Goal: Task Accomplishment & Management: Manage account settings

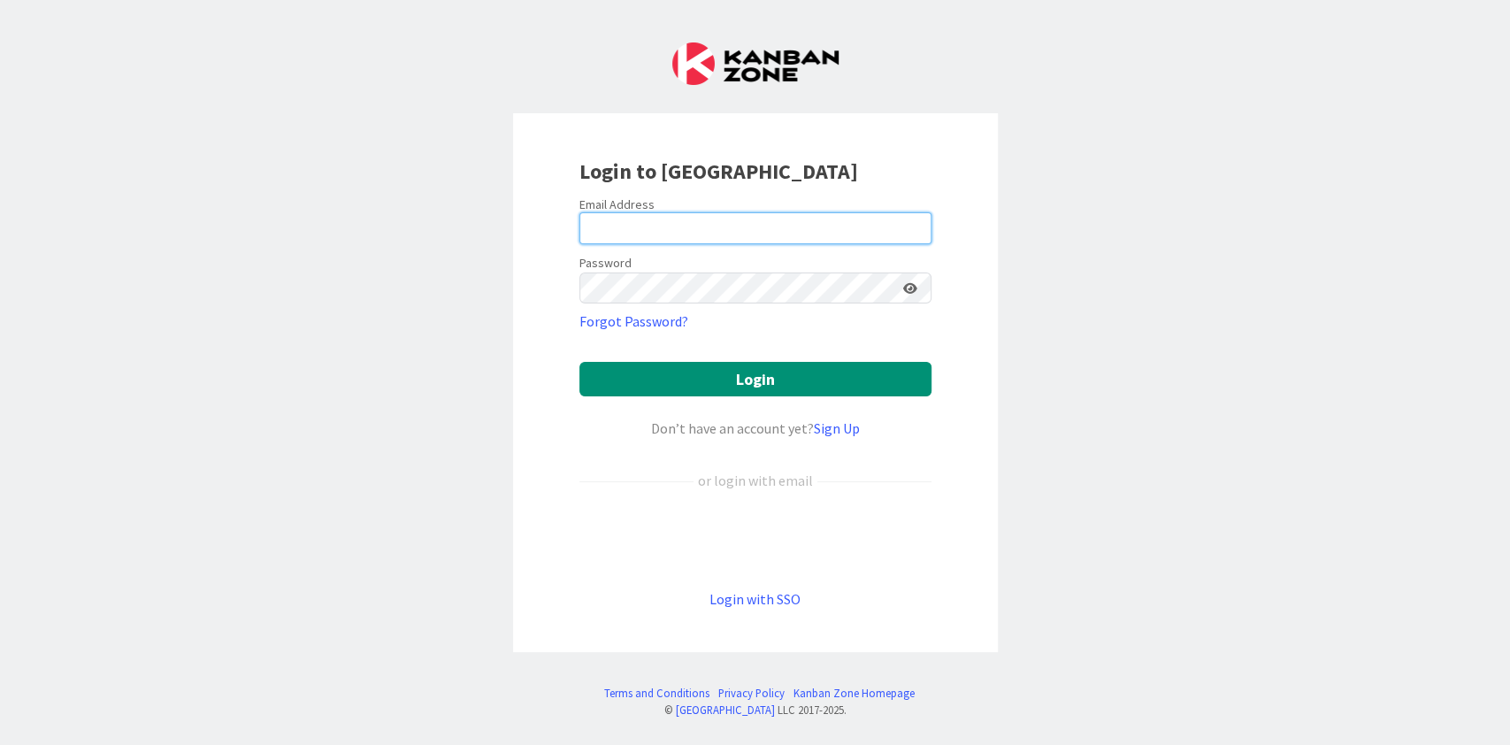
click at [693, 235] on input "email" at bounding box center [756, 228] width 352 height 32
type input "[PERSON_NAME][EMAIL_ADDRESS][DOMAIN_NAME]"
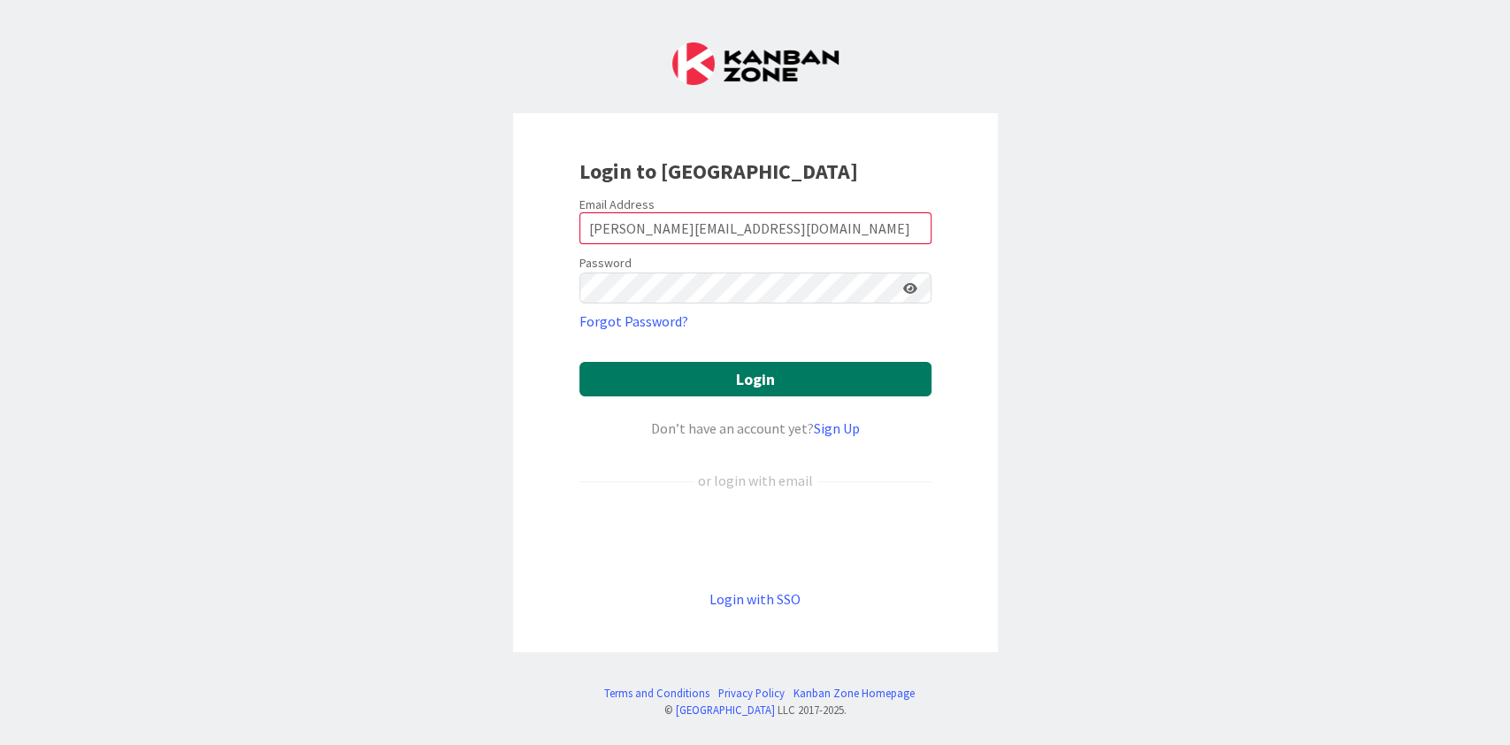
click at [750, 393] on button "Login" at bounding box center [756, 379] width 352 height 35
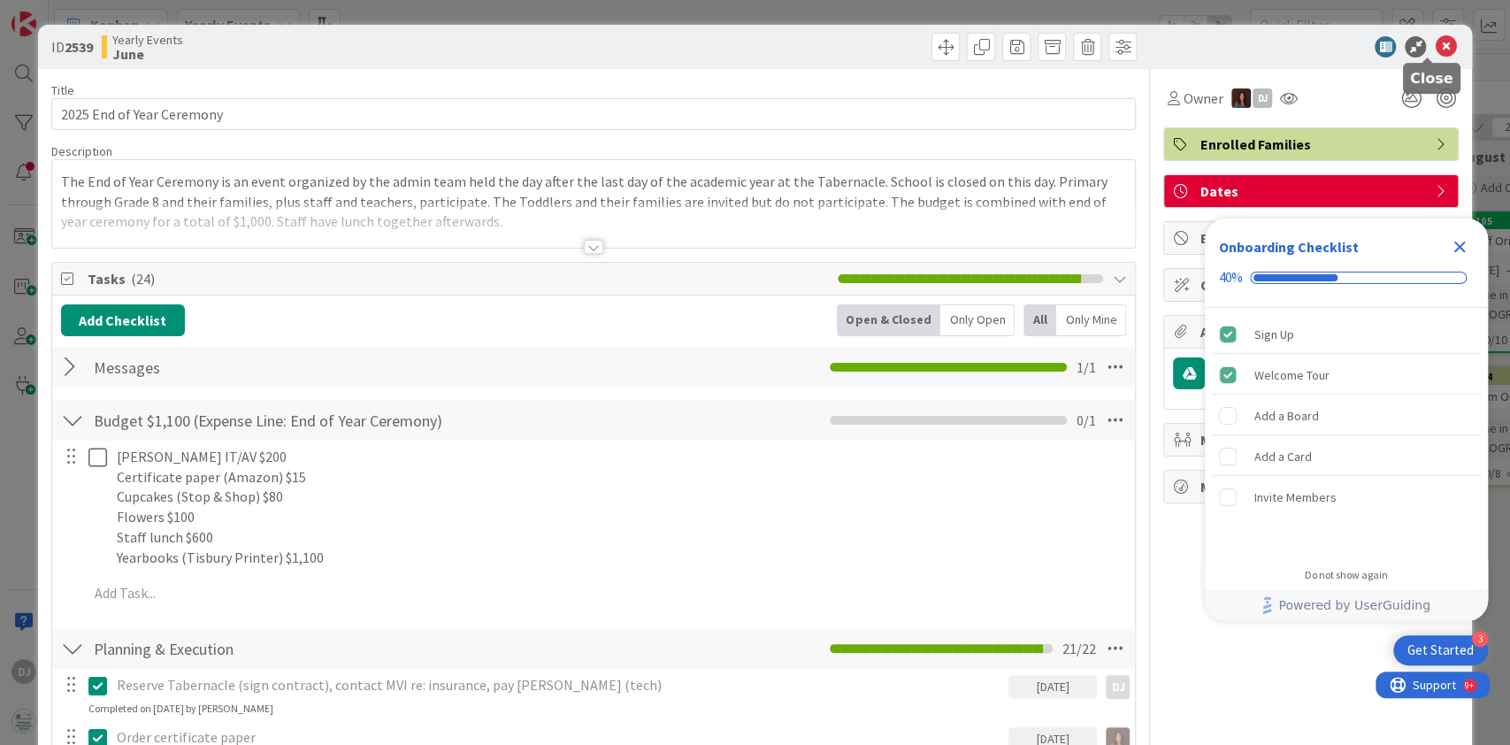
click at [1435, 39] on icon at bounding box center [1445, 46] width 21 height 21
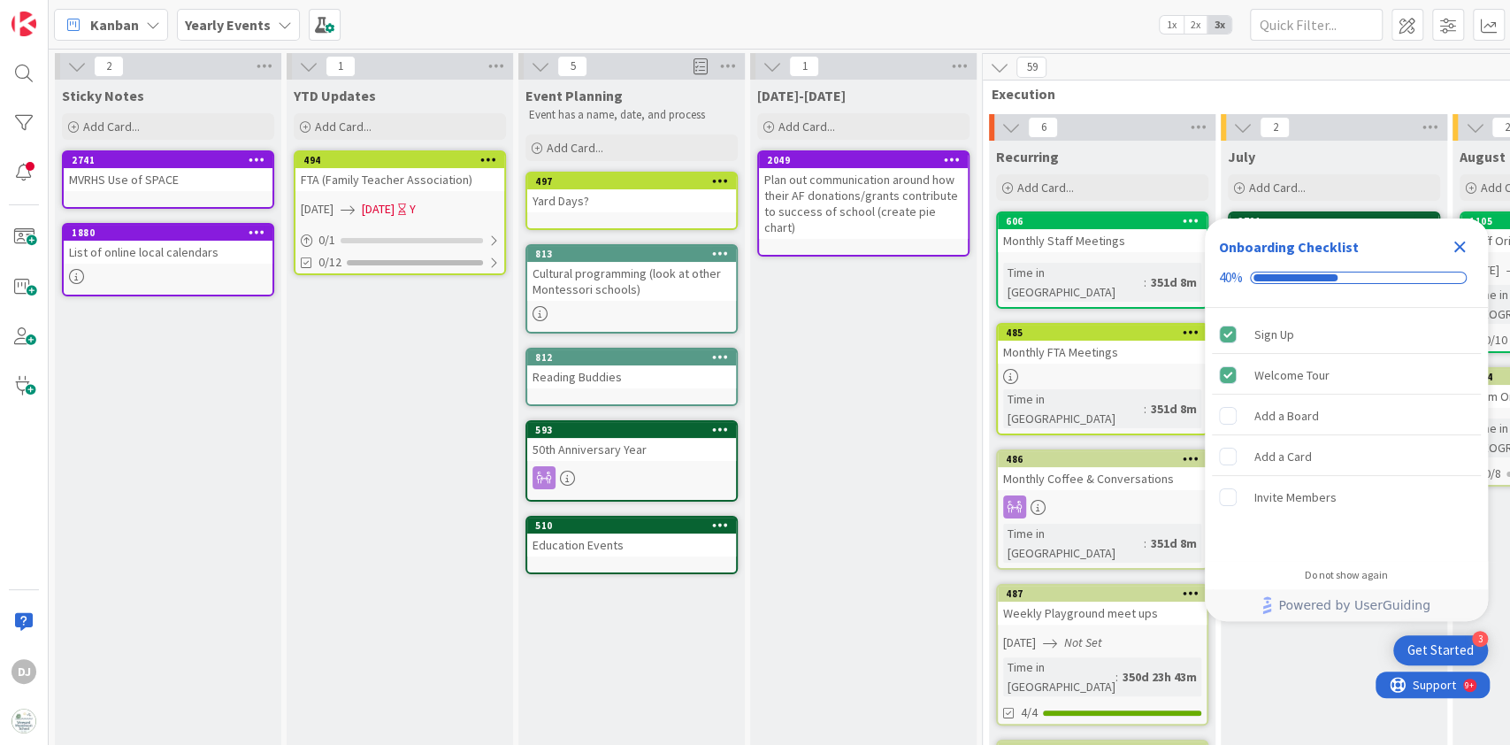
click at [275, 32] on div "Yearly Events" at bounding box center [238, 25] width 123 height 32
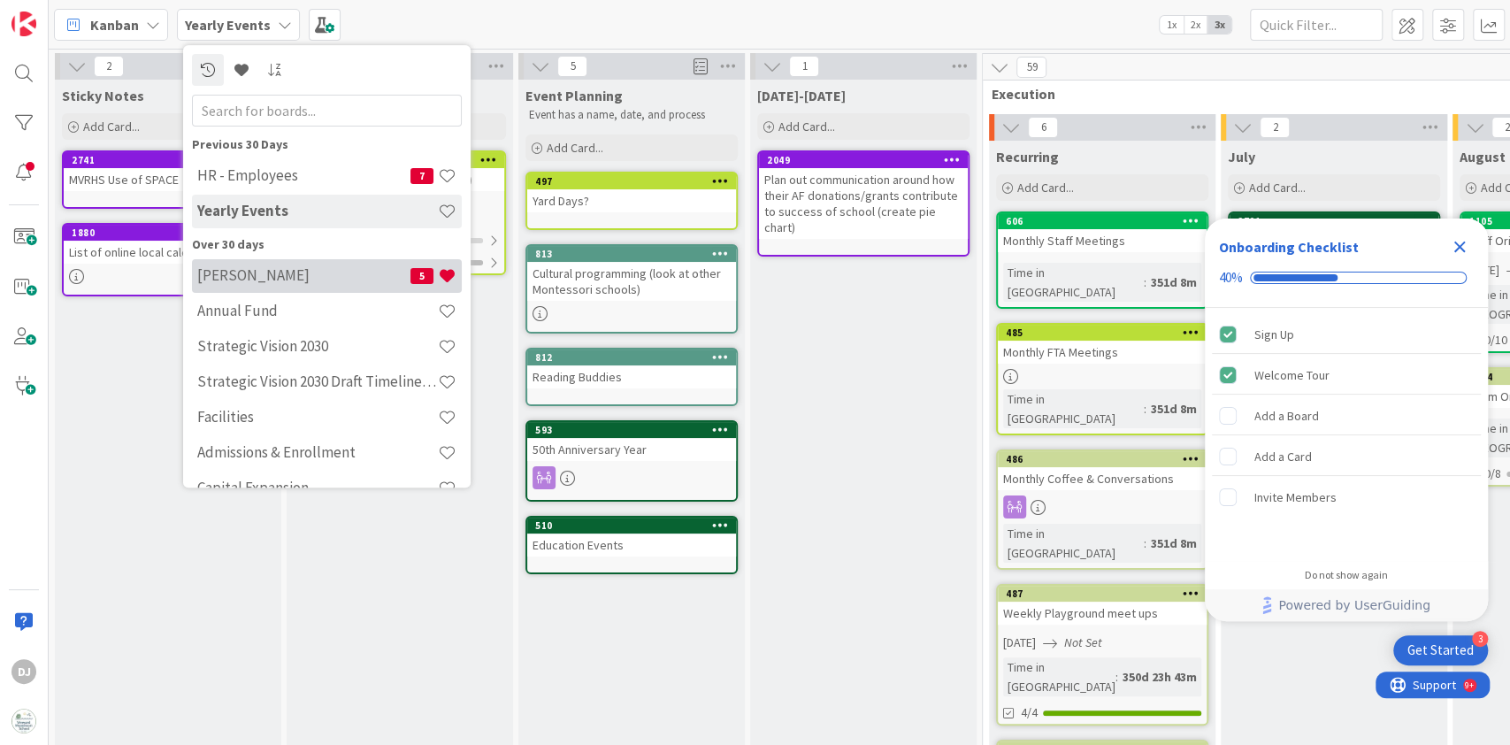
click at [270, 276] on h4 "[PERSON_NAME]" at bounding box center [303, 276] width 213 height 18
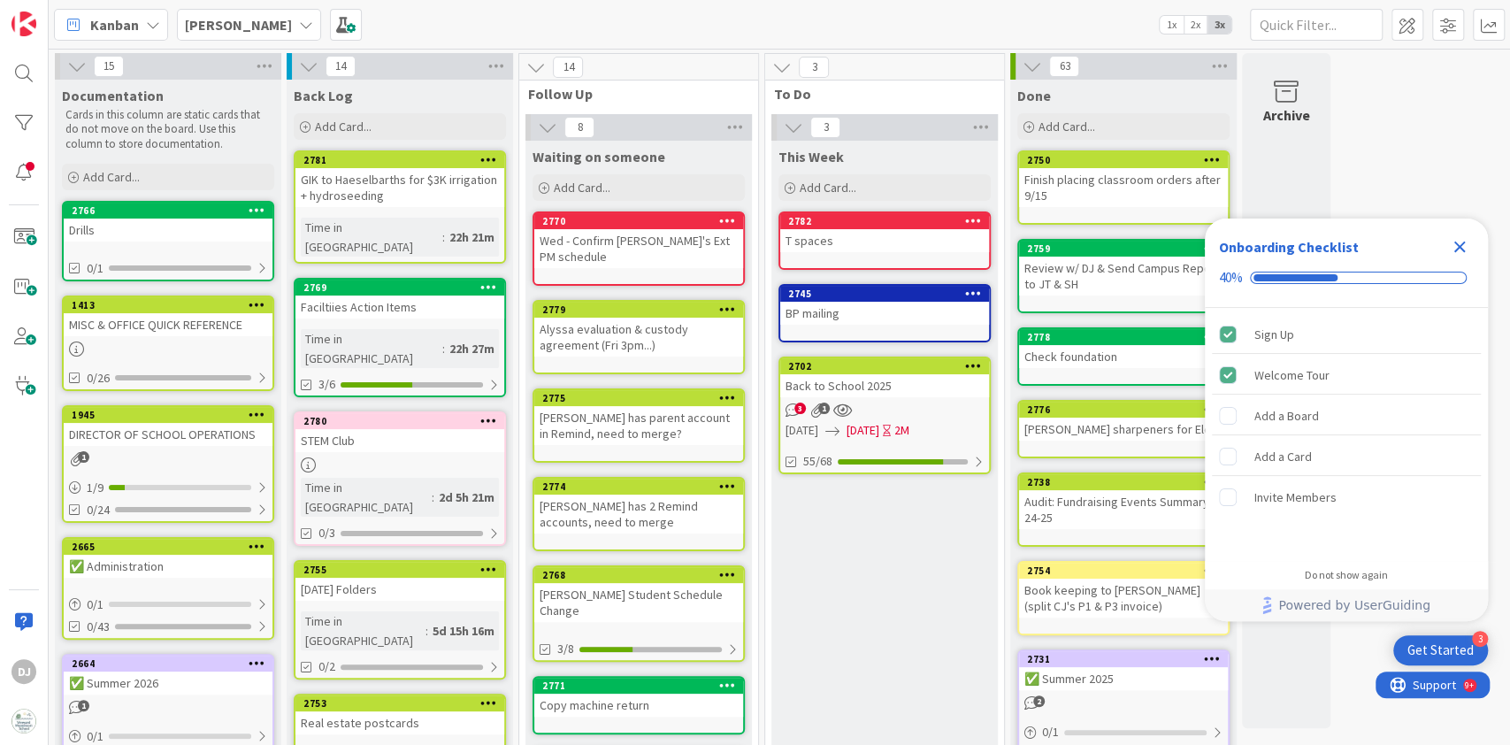
click at [1464, 242] on icon "Close Checklist" at bounding box center [1461, 248] width 12 height 12
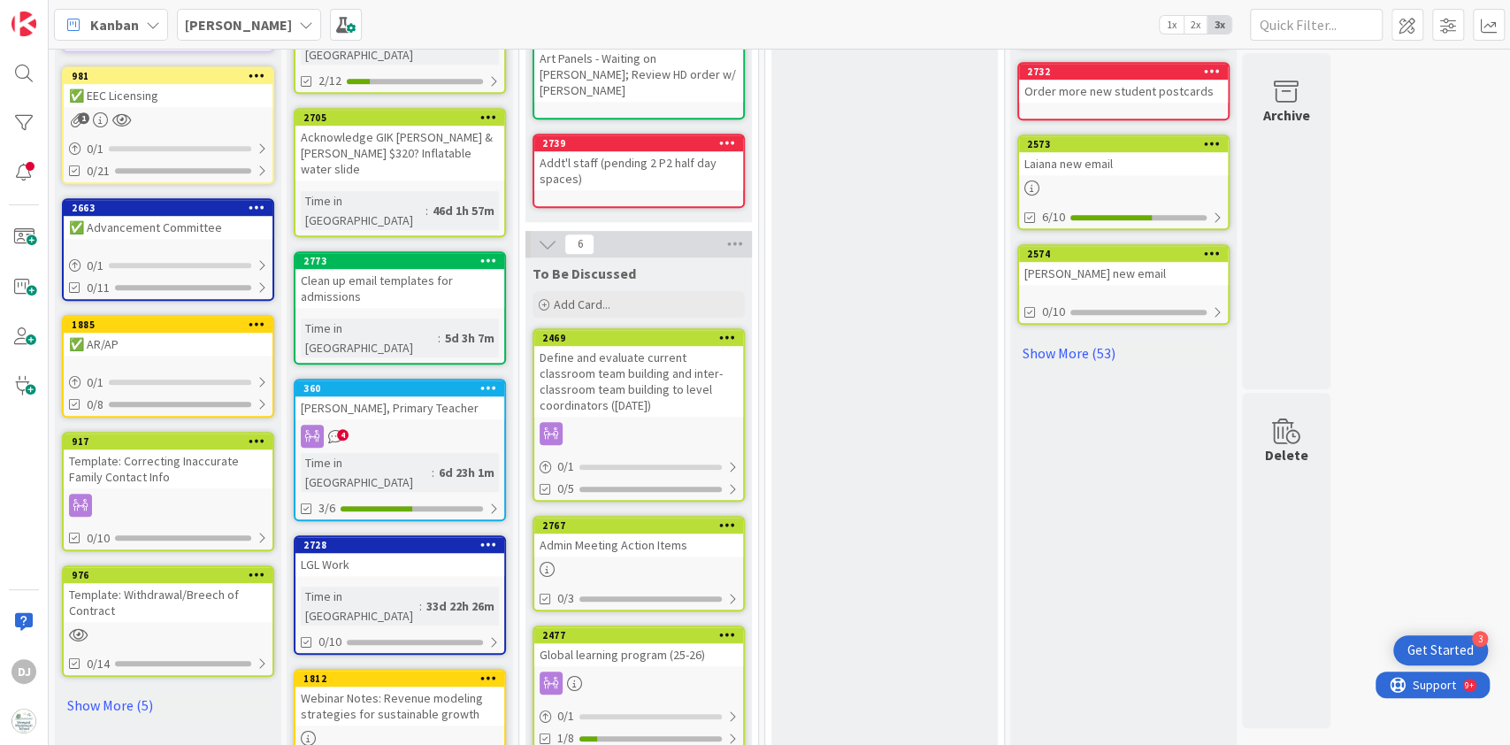
scroll to position [732, 0]
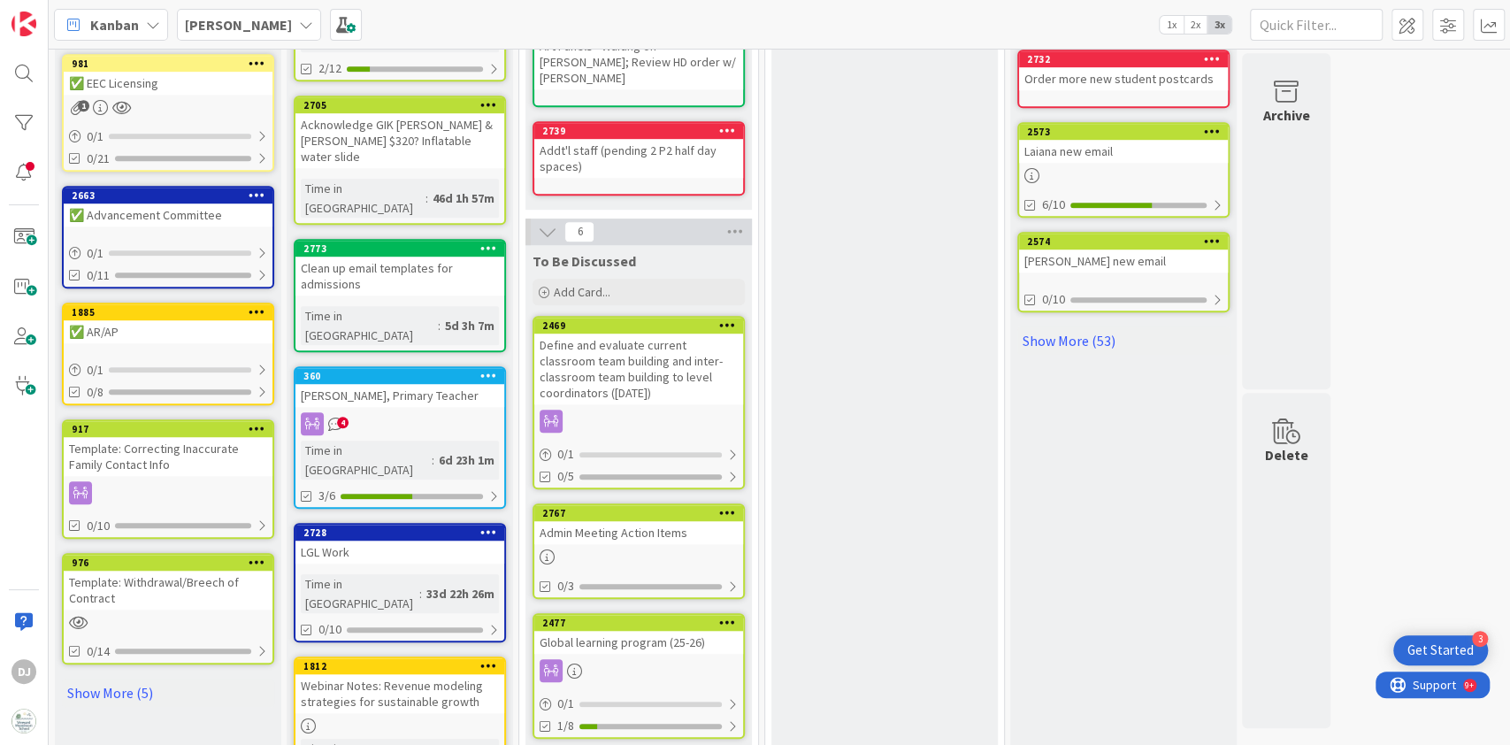
click at [159, 577] on div "Template: Withdrawal/Breech of Contract" at bounding box center [168, 590] width 209 height 39
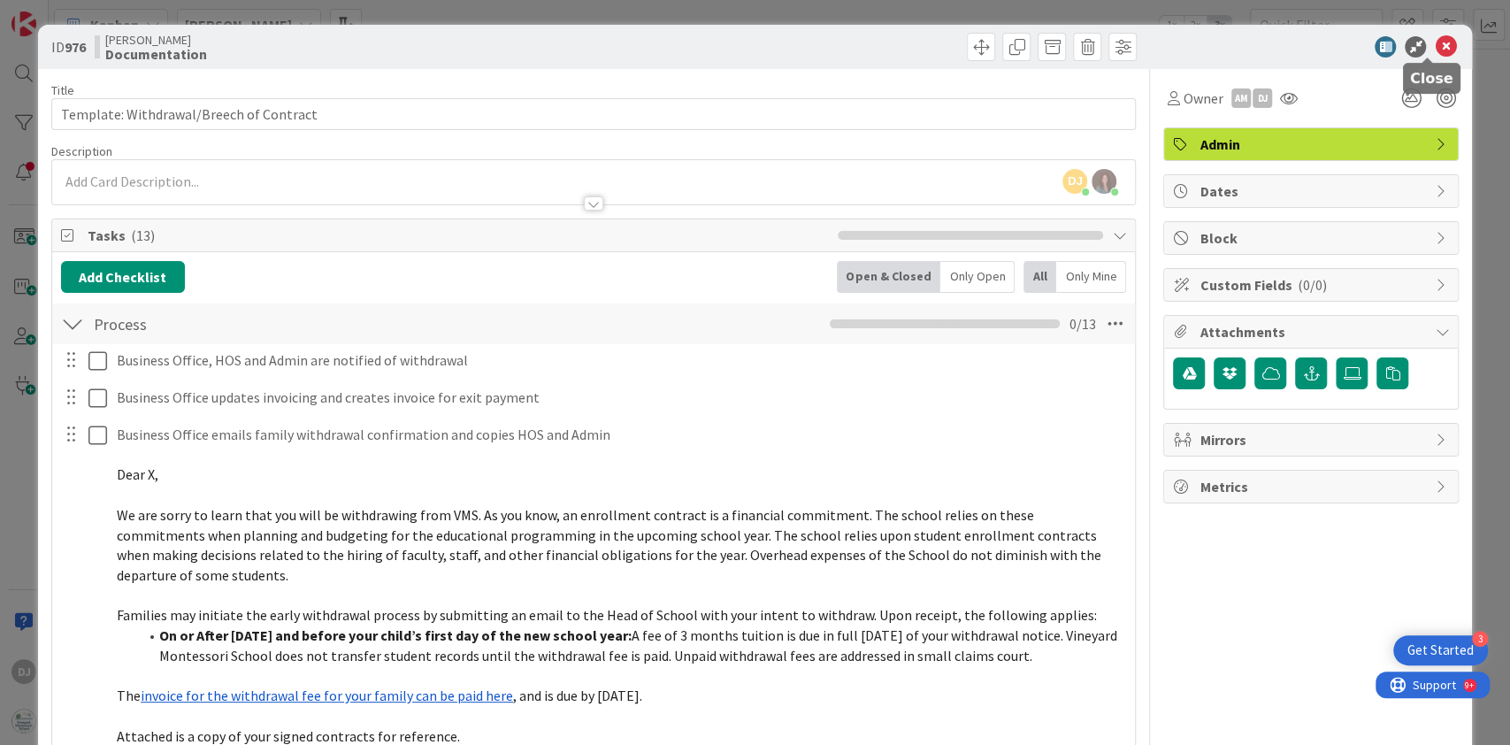
click at [1435, 42] on icon at bounding box center [1445, 46] width 21 height 21
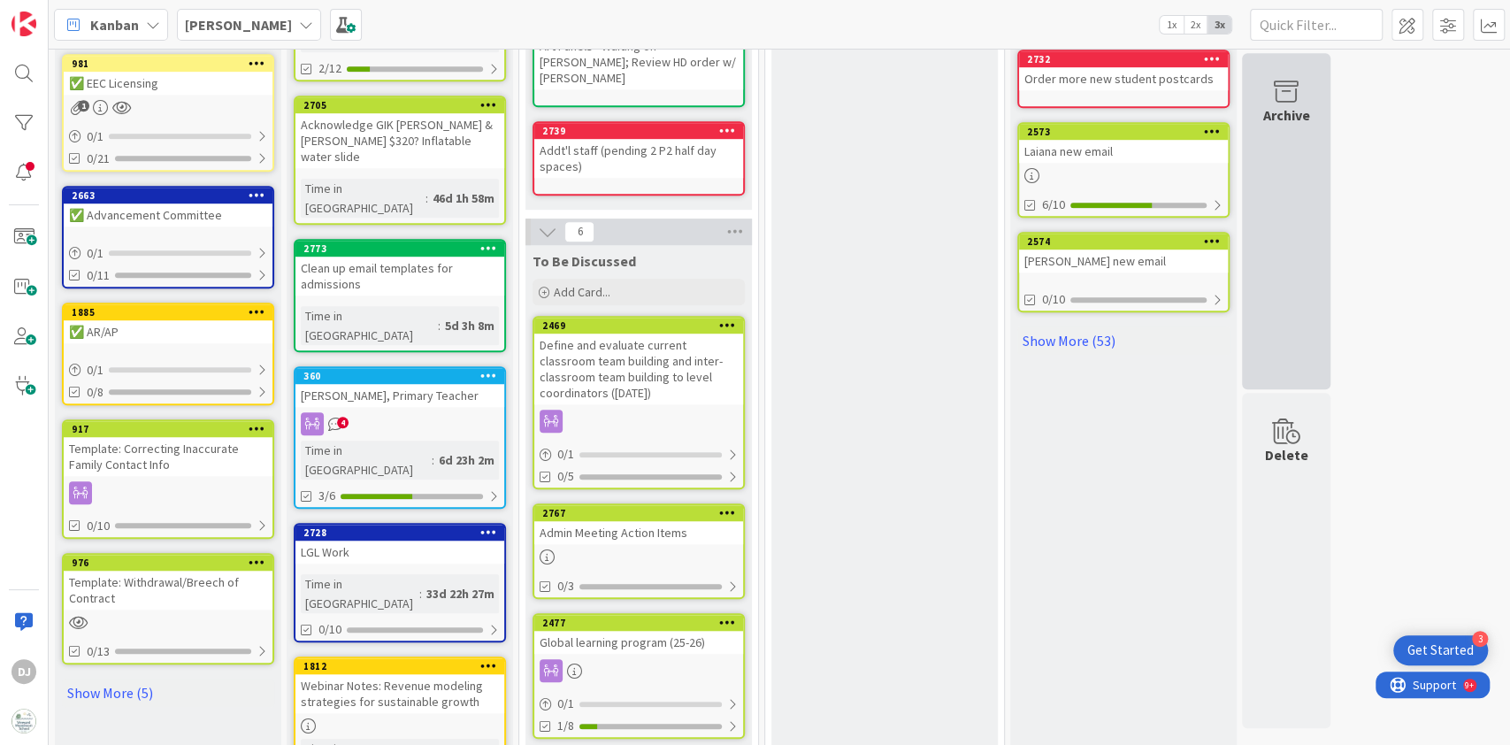
click at [1314, 169] on div "Archive" at bounding box center [1286, 221] width 88 height 336
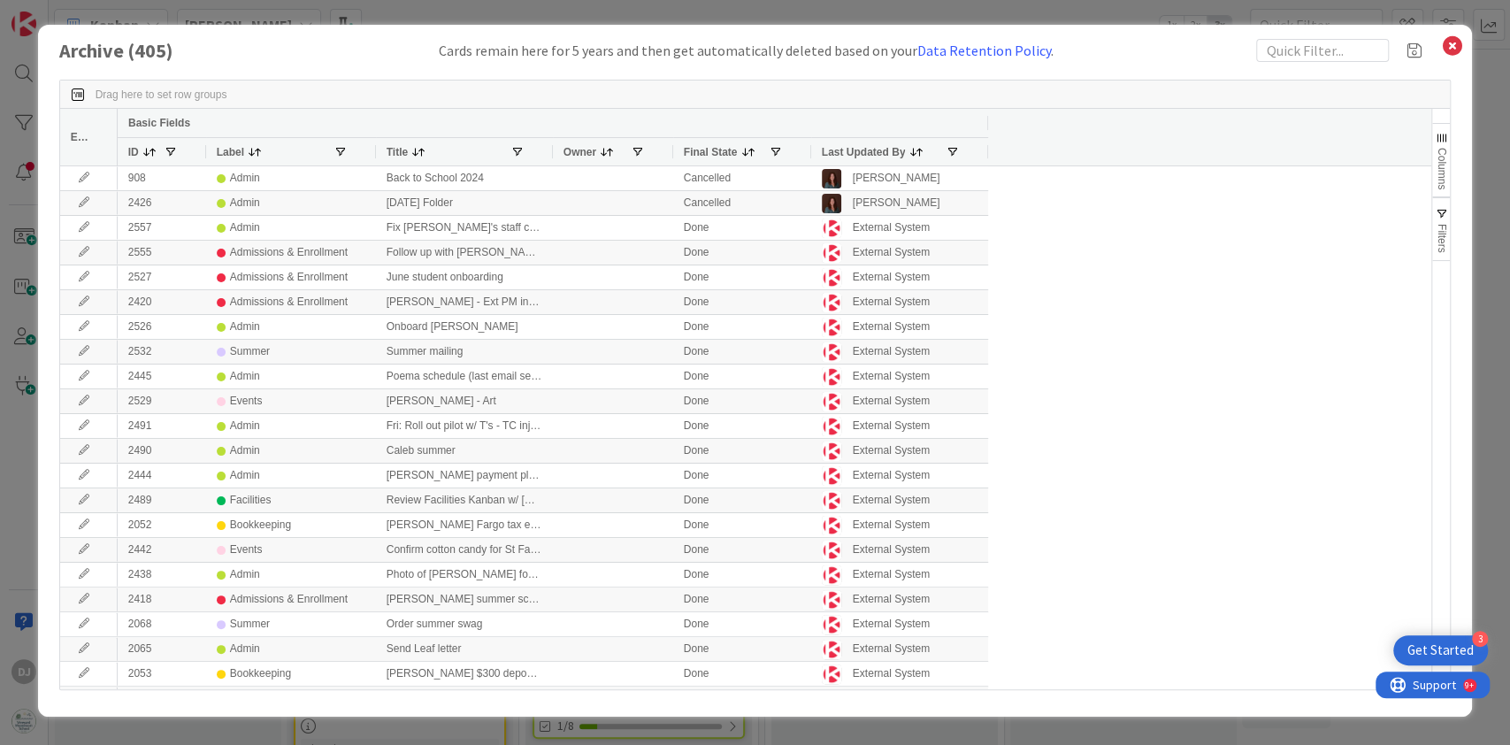
drag, startPoint x: 1508, startPoint y: 420, endPoint x: 1509, endPoint y: 490, distance: 69.9
click at [1509, 490] on div "Archive ( 405 ) Cards remain here for 5 years and then get automatically delete…" at bounding box center [755, 372] width 1510 height 745
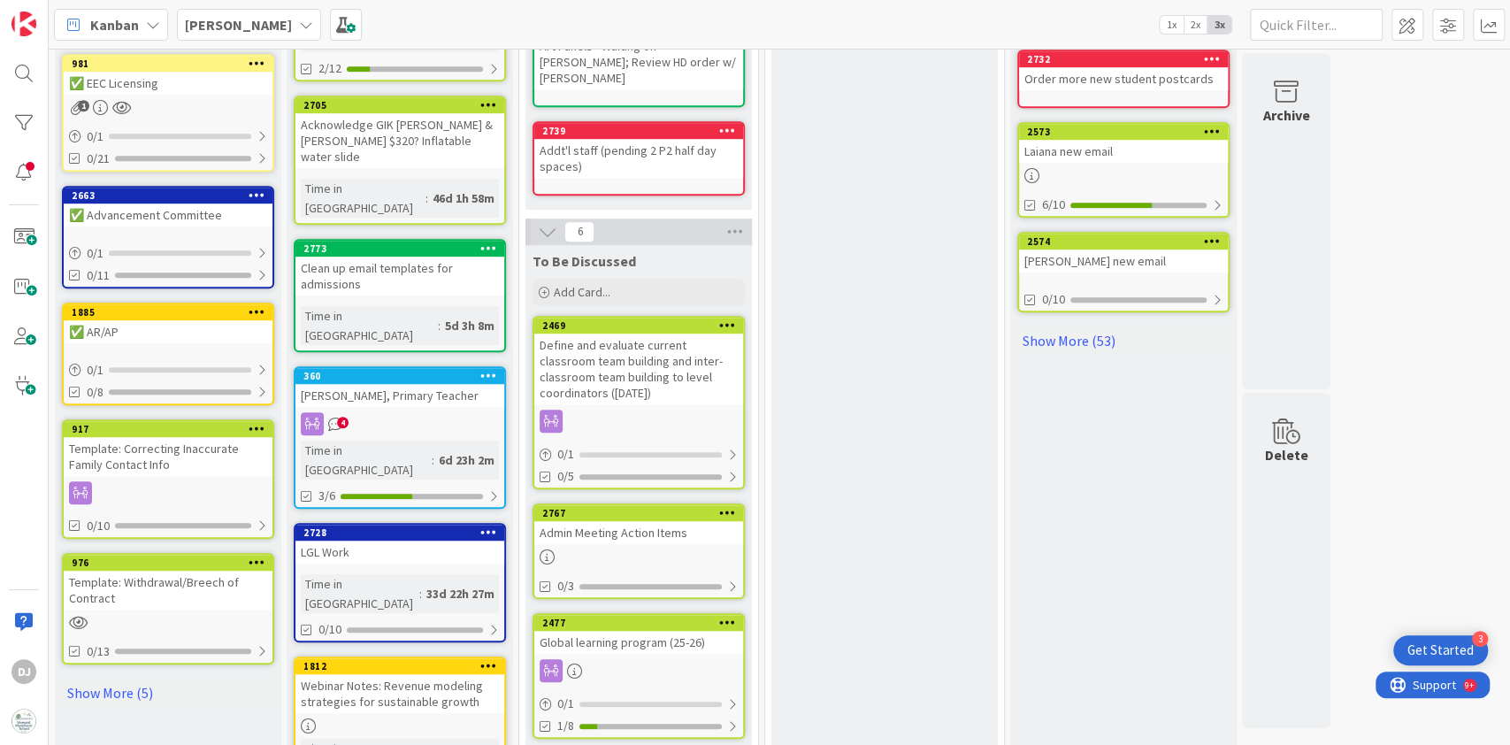
click at [1128, 149] on div "Laiana new email" at bounding box center [1123, 151] width 209 height 23
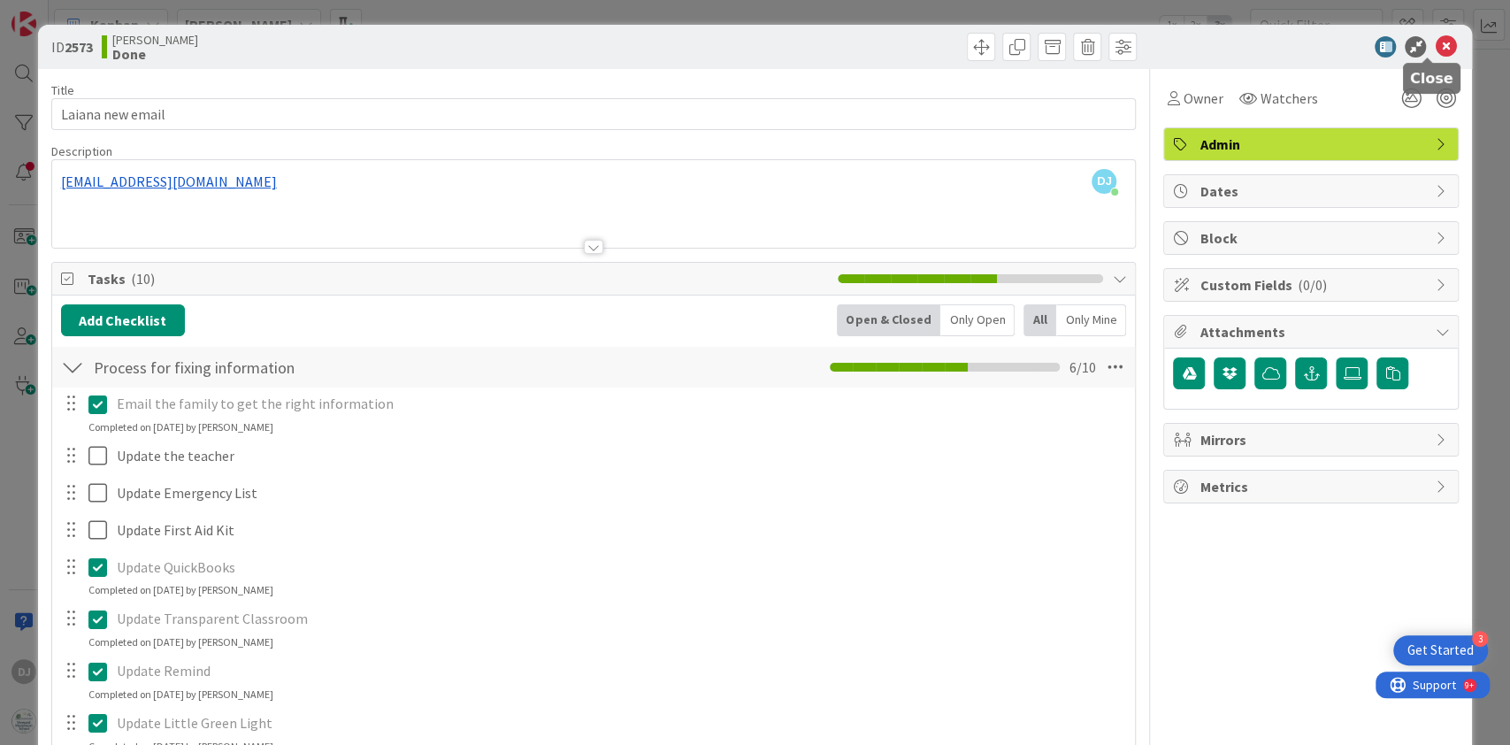
click at [1438, 40] on icon at bounding box center [1445, 46] width 21 height 21
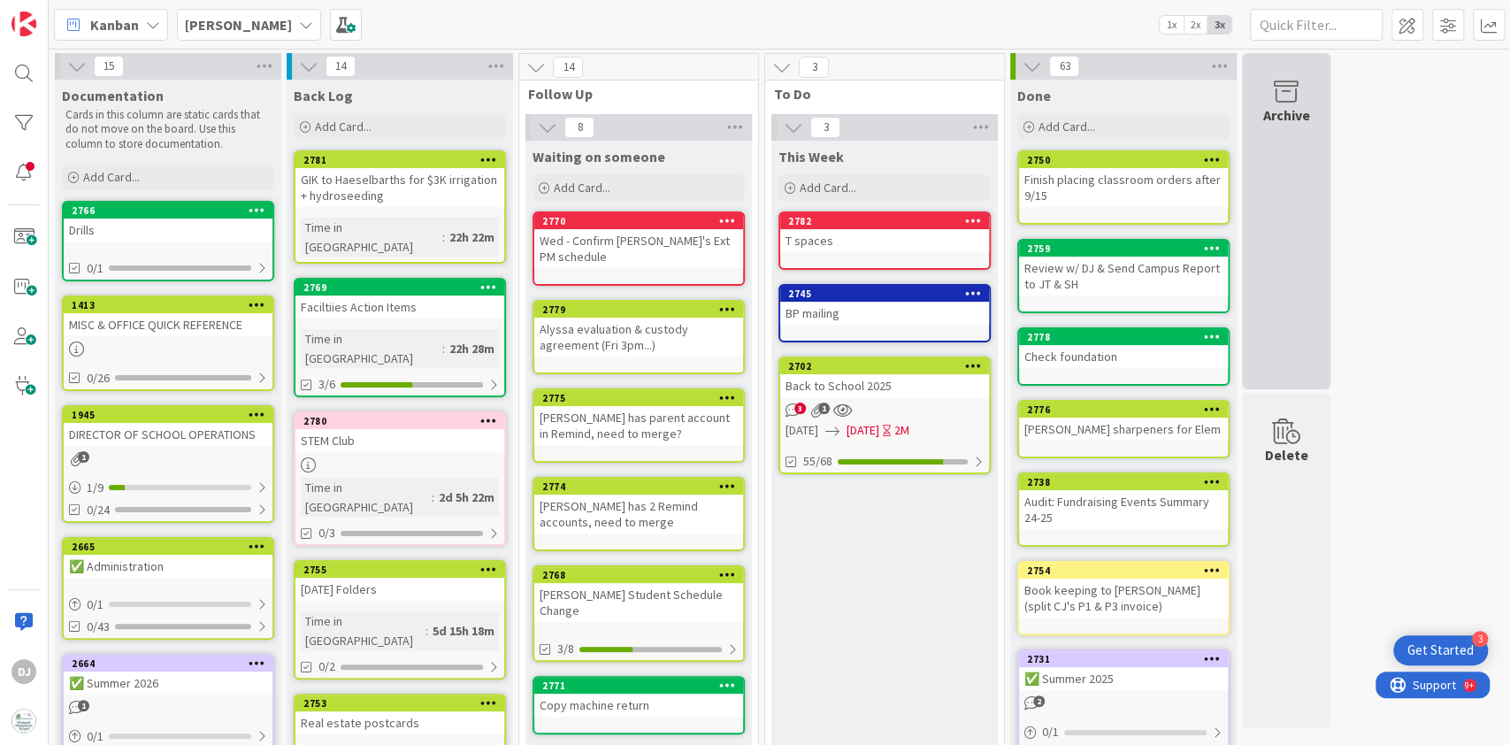
click at [1303, 119] on div "Archive" at bounding box center [1287, 114] width 47 height 21
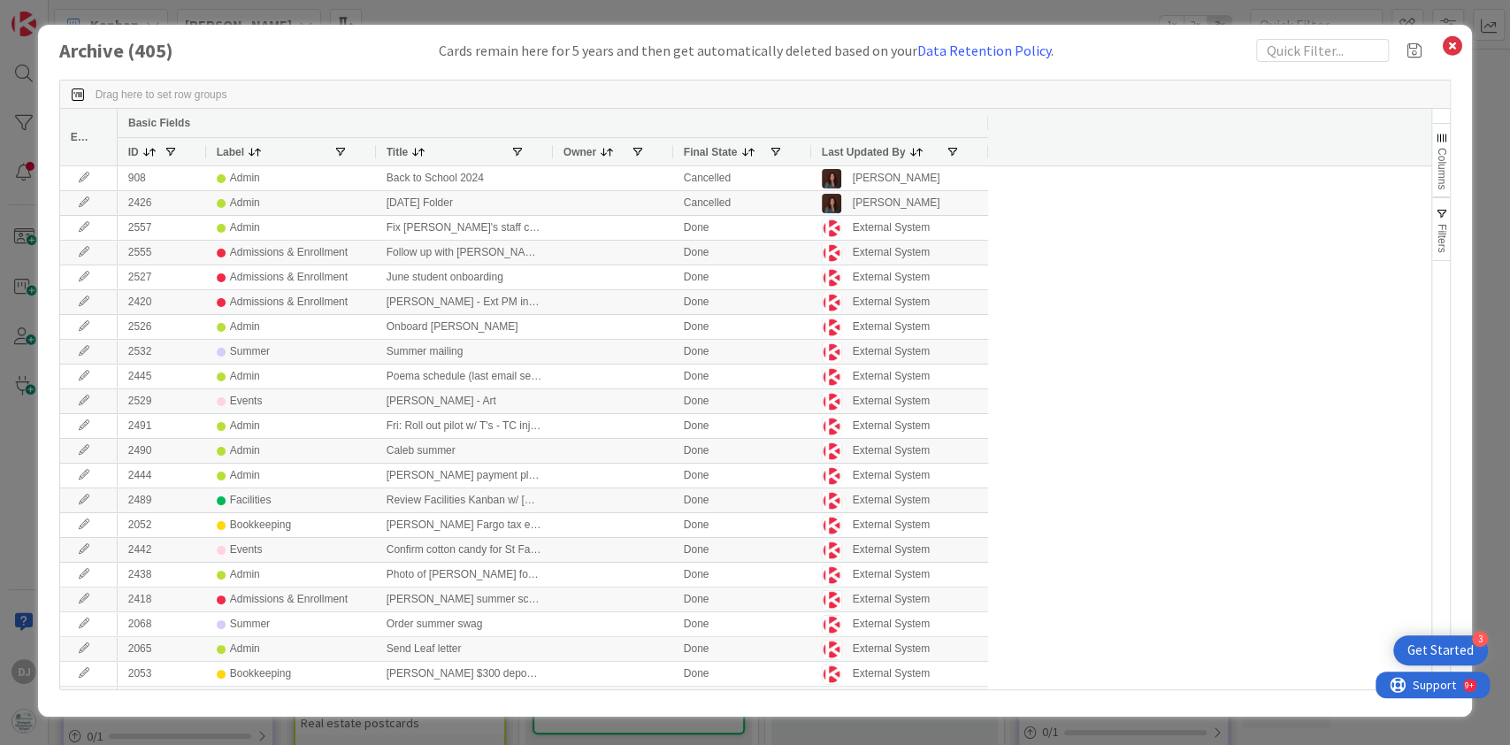
drag, startPoint x: 1508, startPoint y: 204, endPoint x: 1496, endPoint y: 241, distance: 38.1
click at [1496, 241] on div "Archive ( 405 ) Cards remain here for 5 years and then get automatically delete…" at bounding box center [755, 372] width 1510 height 745
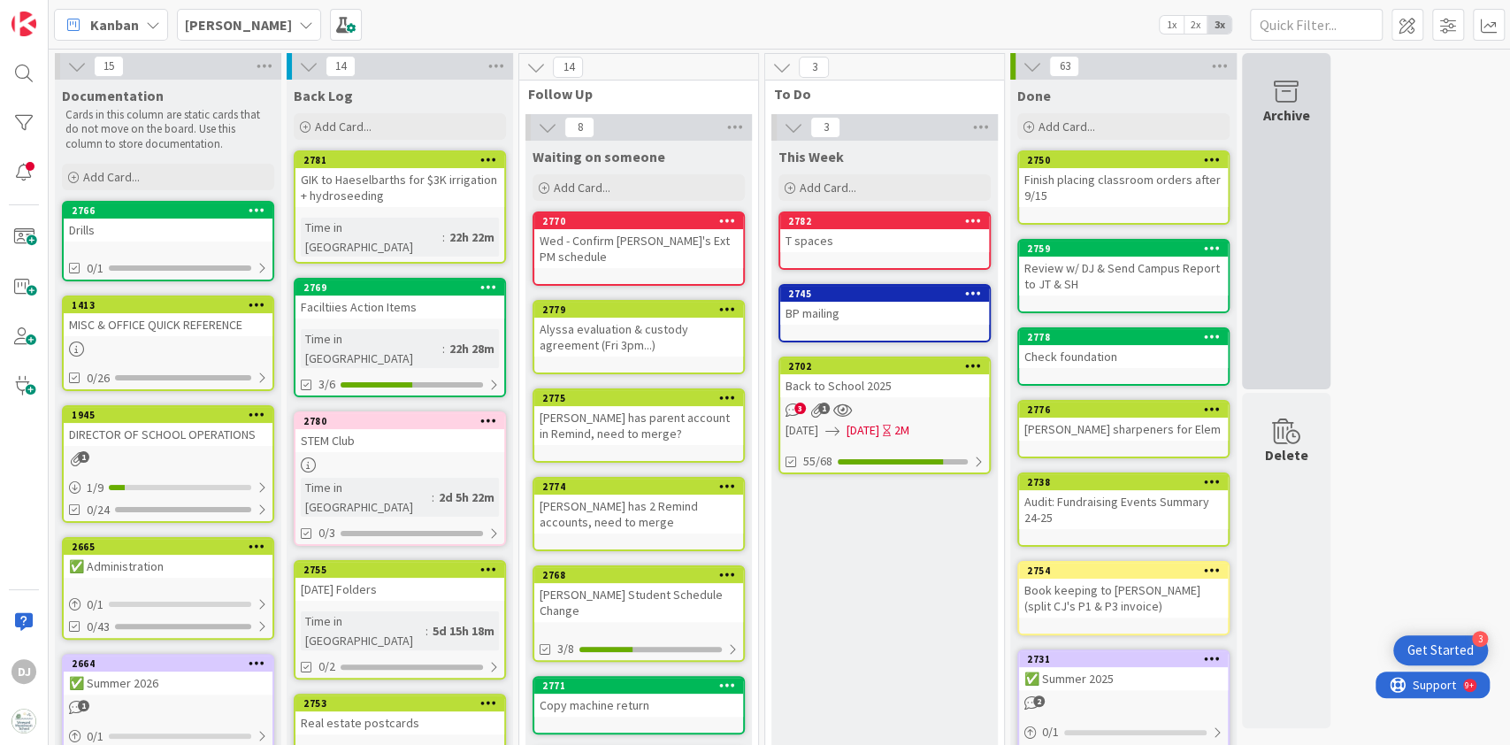
click at [1286, 106] on div "Archive" at bounding box center [1287, 114] width 47 height 21
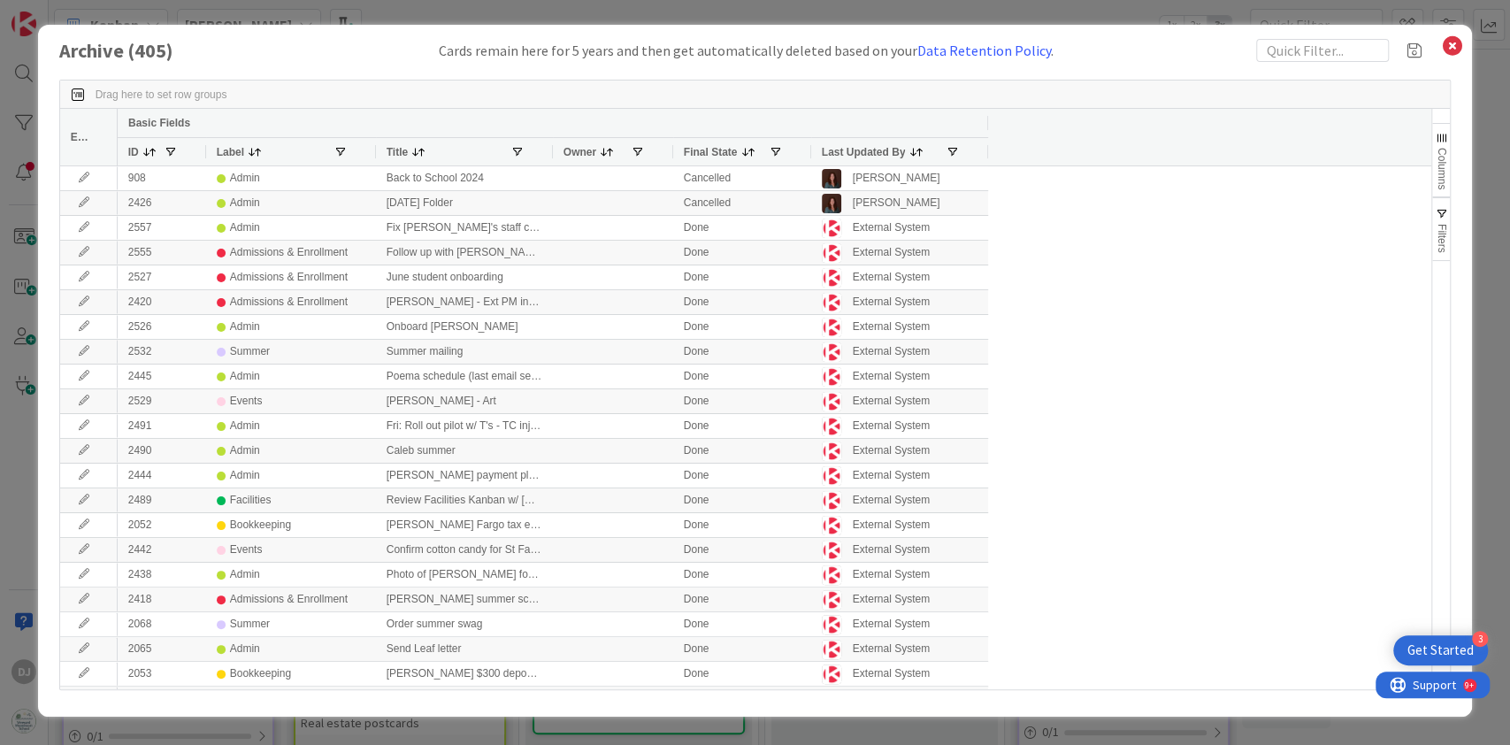
drag, startPoint x: 1501, startPoint y: 273, endPoint x: 1481, endPoint y: 315, distance: 46.7
click at [1481, 315] on div "Archive ( 405 ) Cards remain here for 5 years and then get automatically delete…" at bounding box center [755, 372] width 1510 height 745
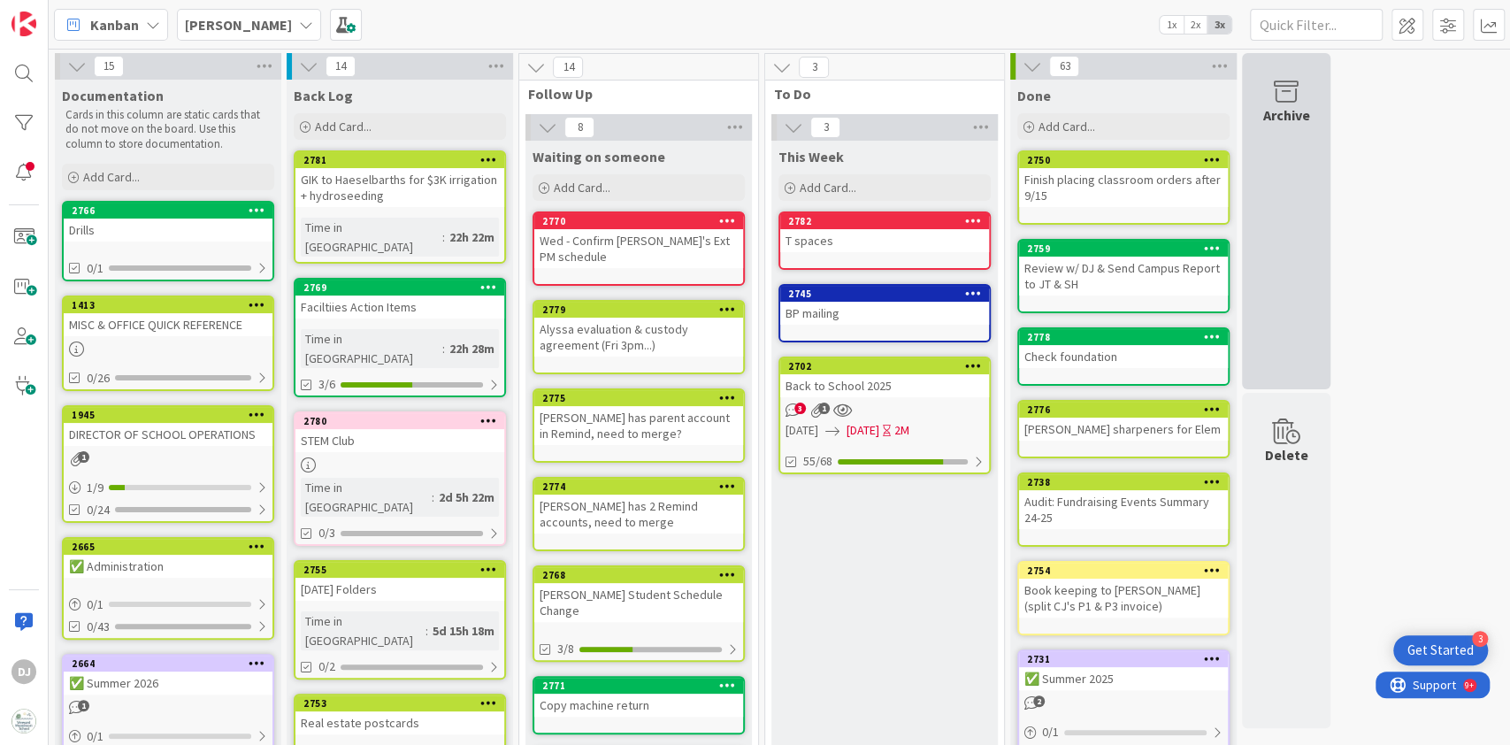
click at [1297, 81] on icon at bounding box center [1286, 92] width 67 height 25
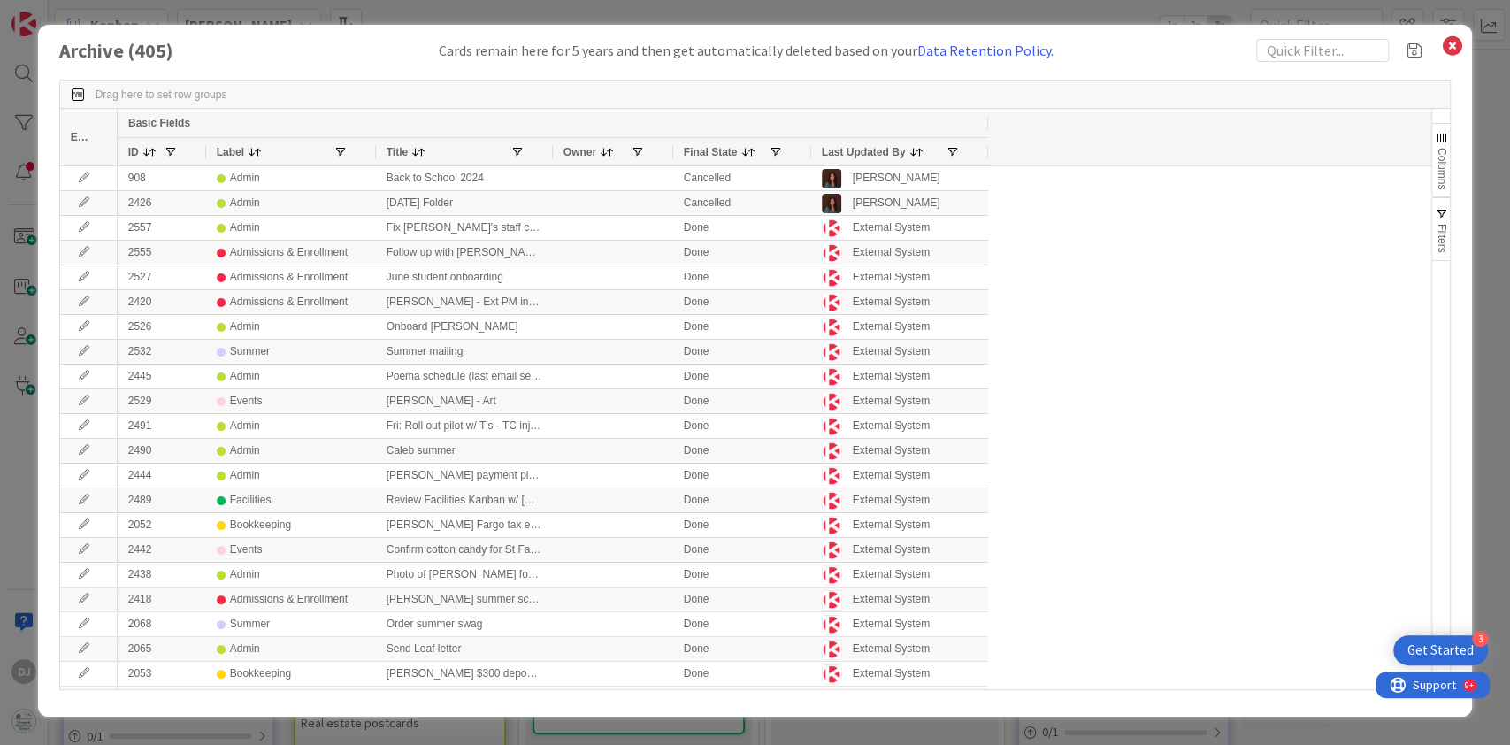
drag, startPoint x: 1503, startPoint y: 93, endPoint x: 1501, endPoint y: 107, distance: 14.4
click at [1501, 107] on div "Archive ( 405 ) Cards remain here for 5 years and then get automatically delete…" at bounding box center [755, 372] width 1510 height 745
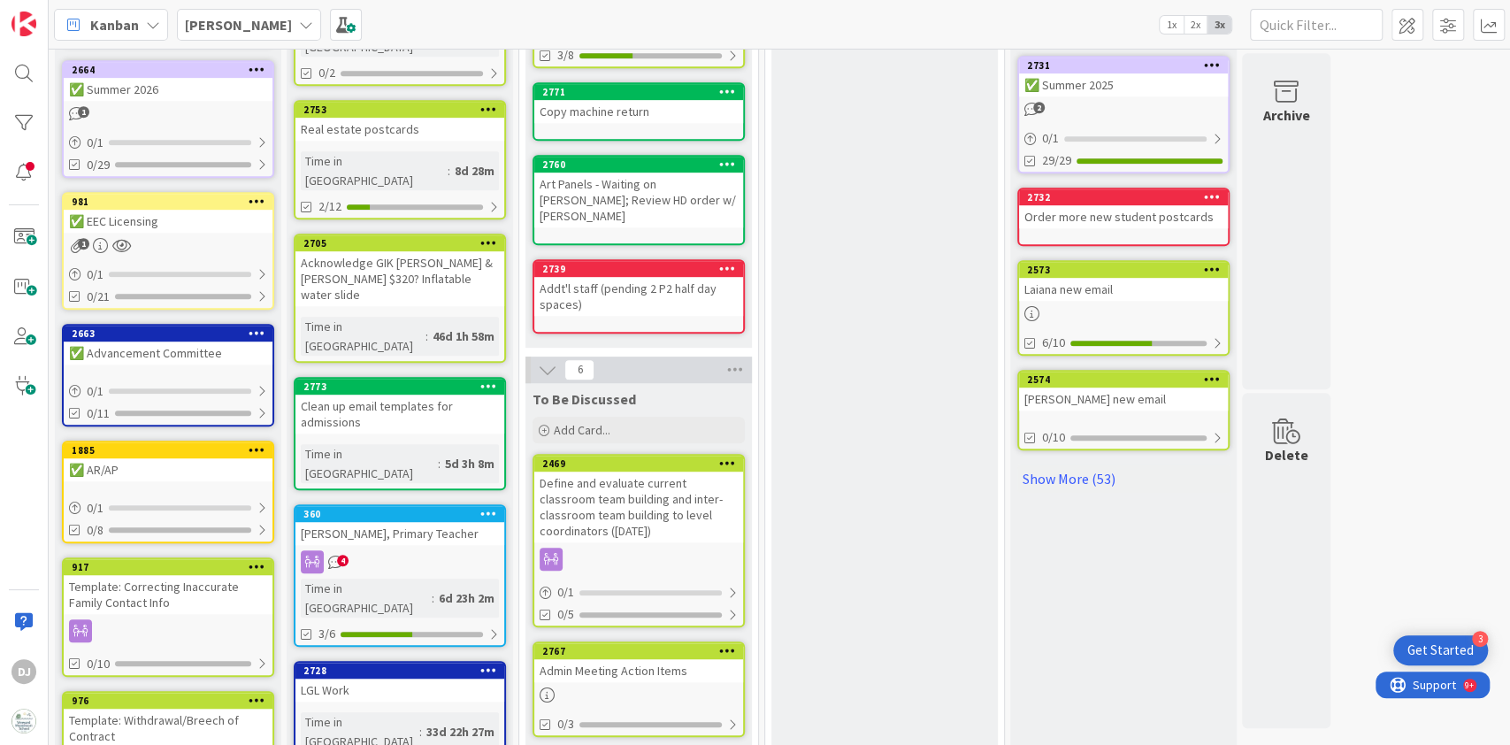
scroll to position [626, 0]
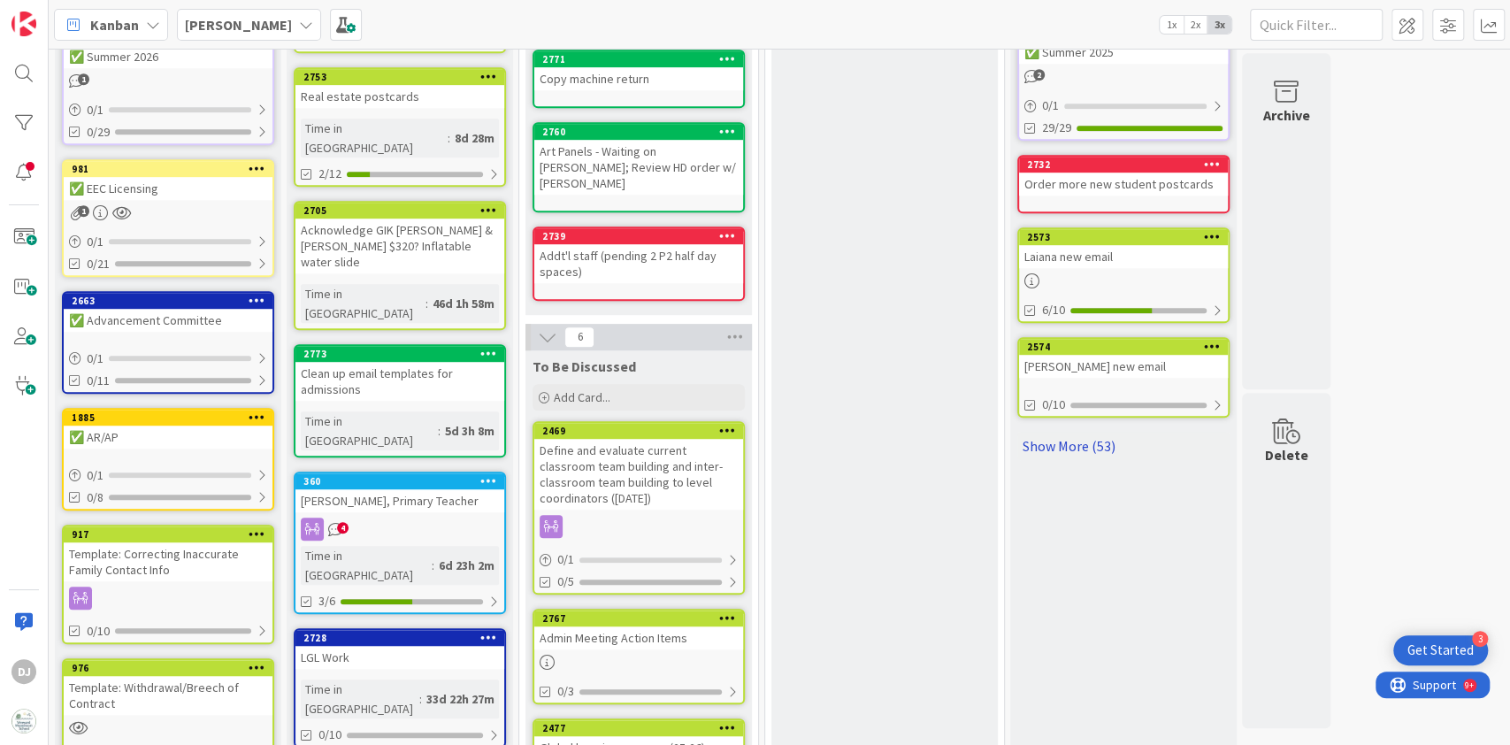
click at [1064, 438] on link "Show More (53)" at bounding box center [1124, 446] width 212 height 28
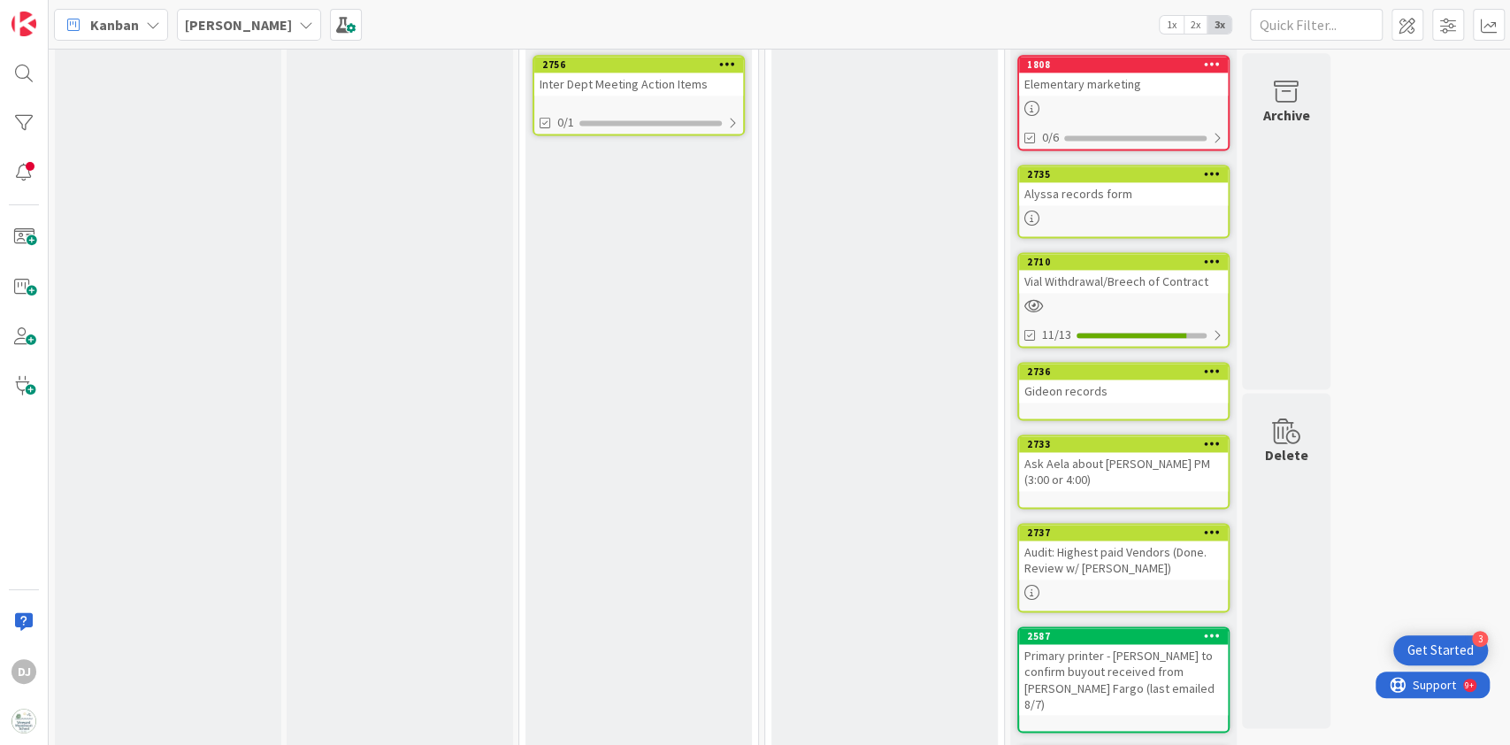
scroll to position [1641, 0]
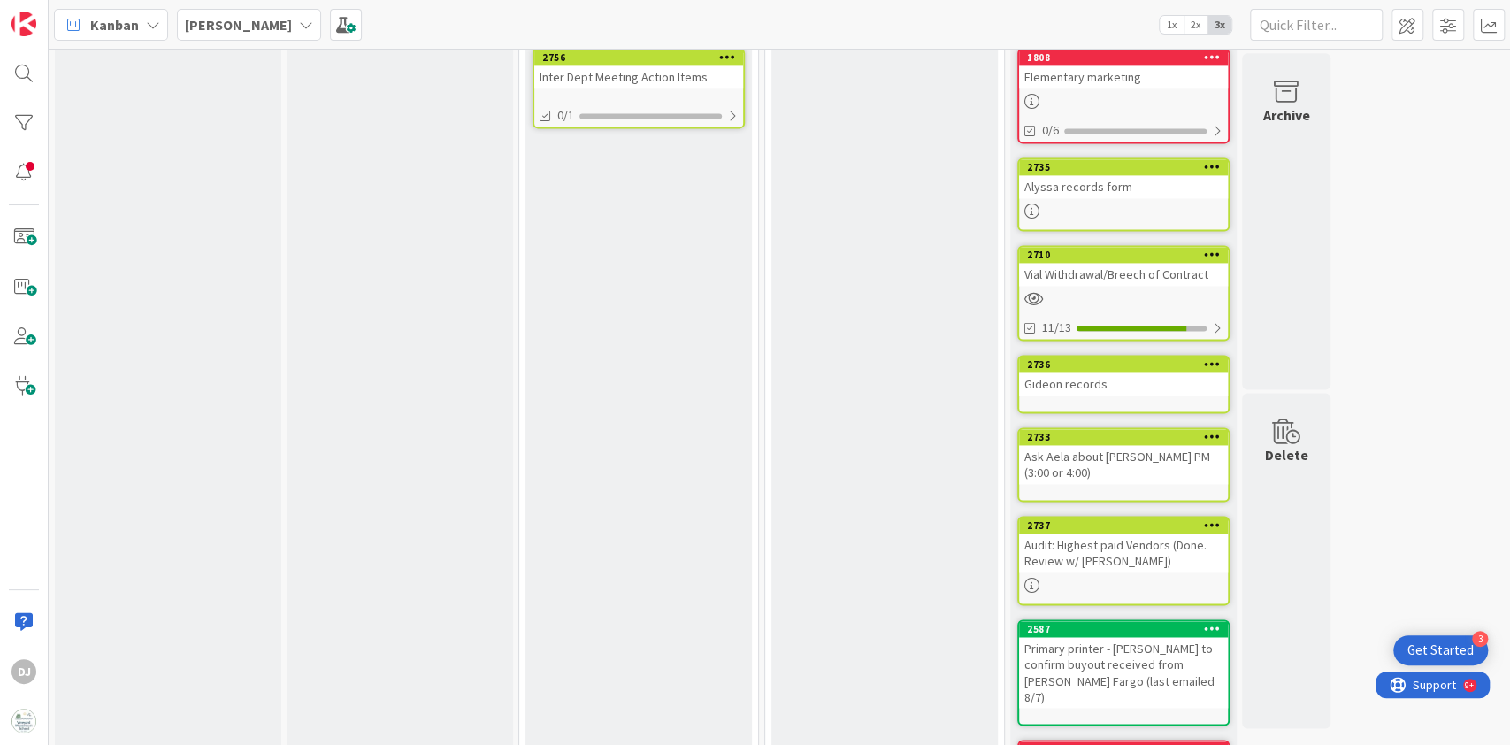
click at [1158, 263] on div "Vial Withdrawal/Breech of Contract" at bounding box center [1123, 274] width 209 height 23
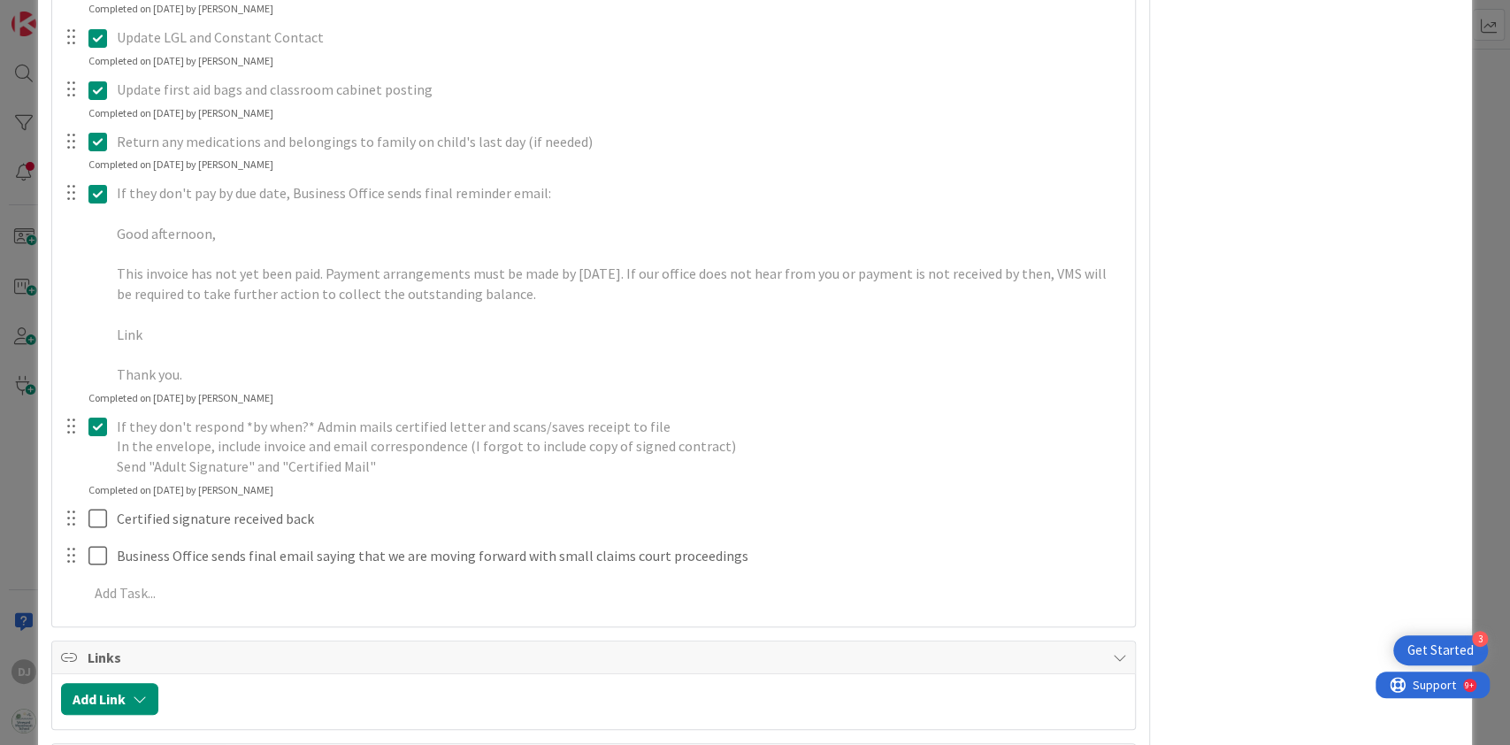
scroll to position [644, 0]
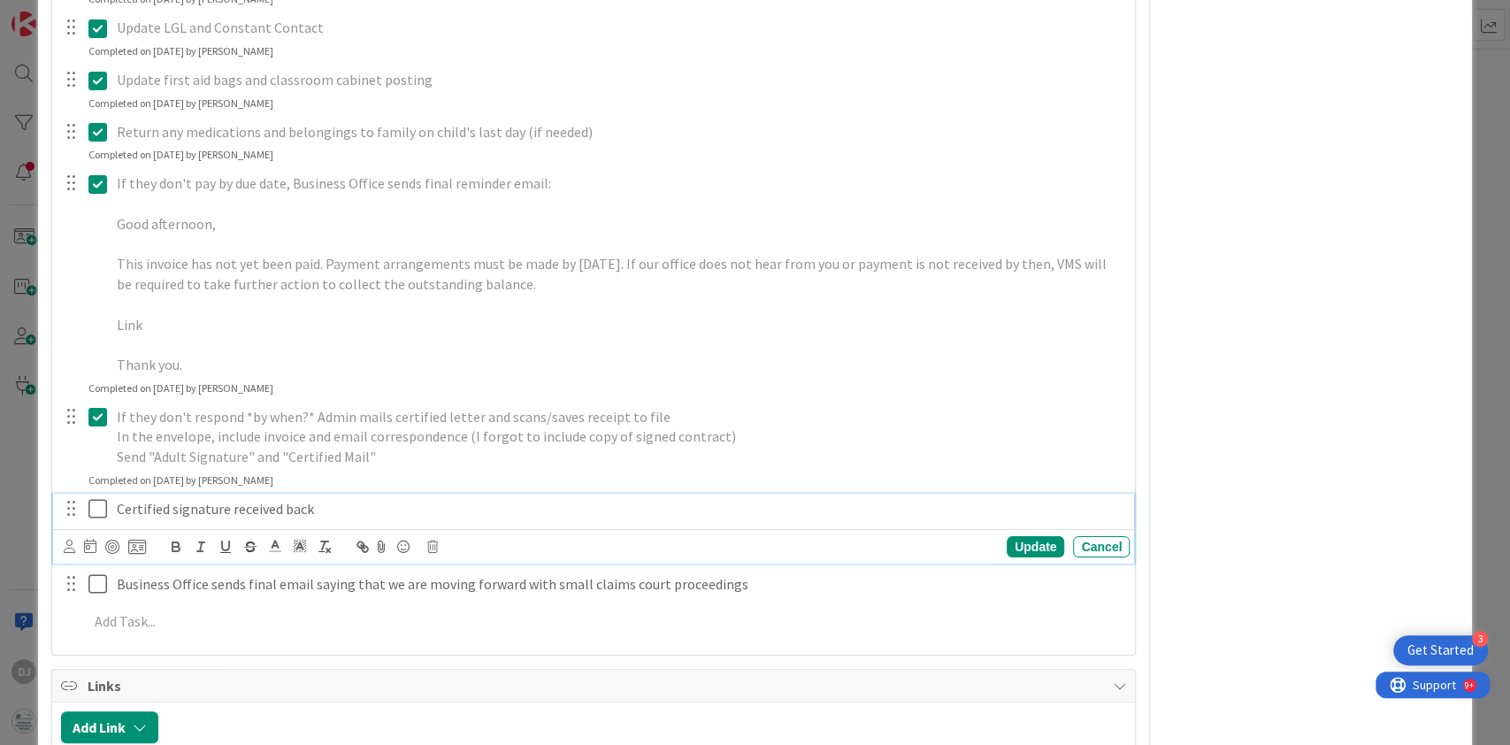
click at [101, 513] on icon at bounding box center [97, 508] width 19 height 21
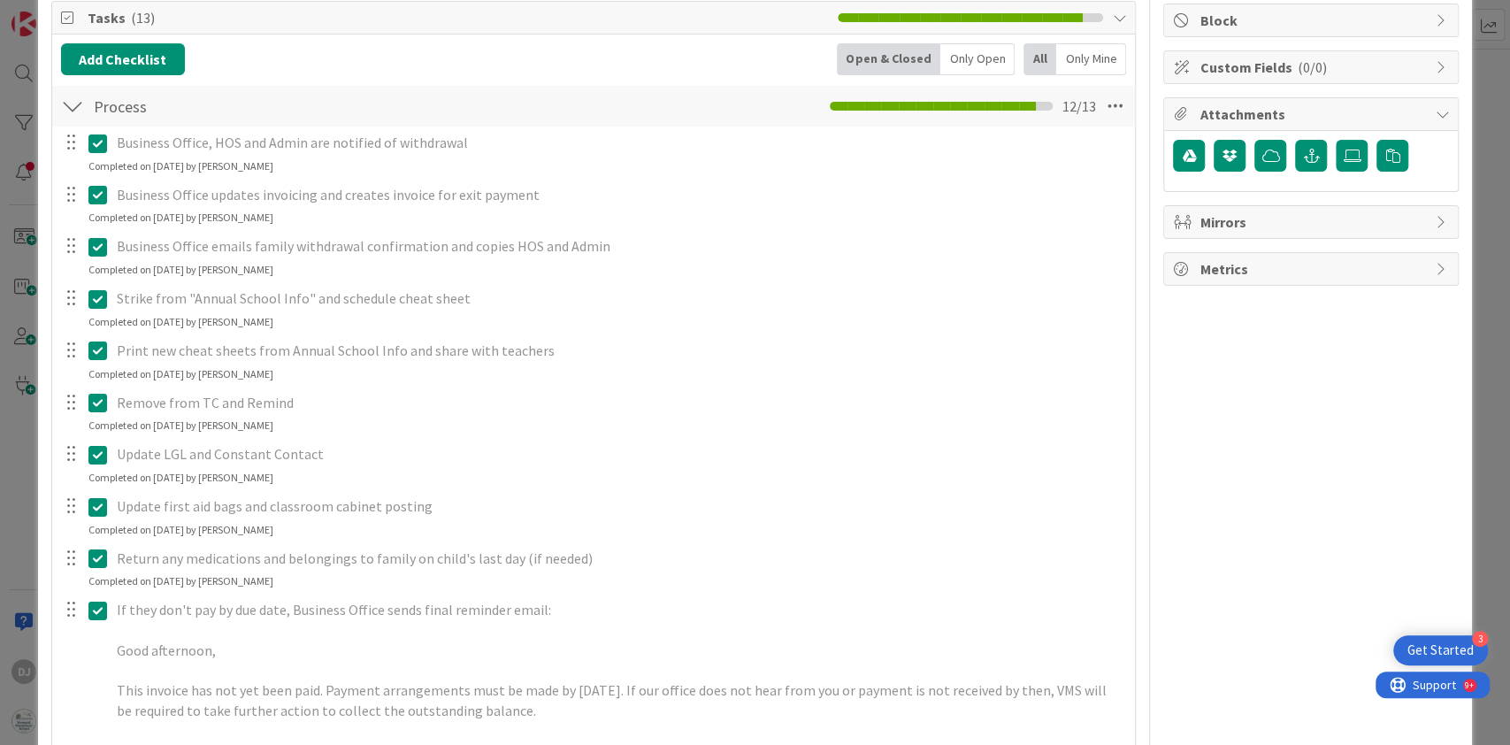
scroll to position [0, 0]
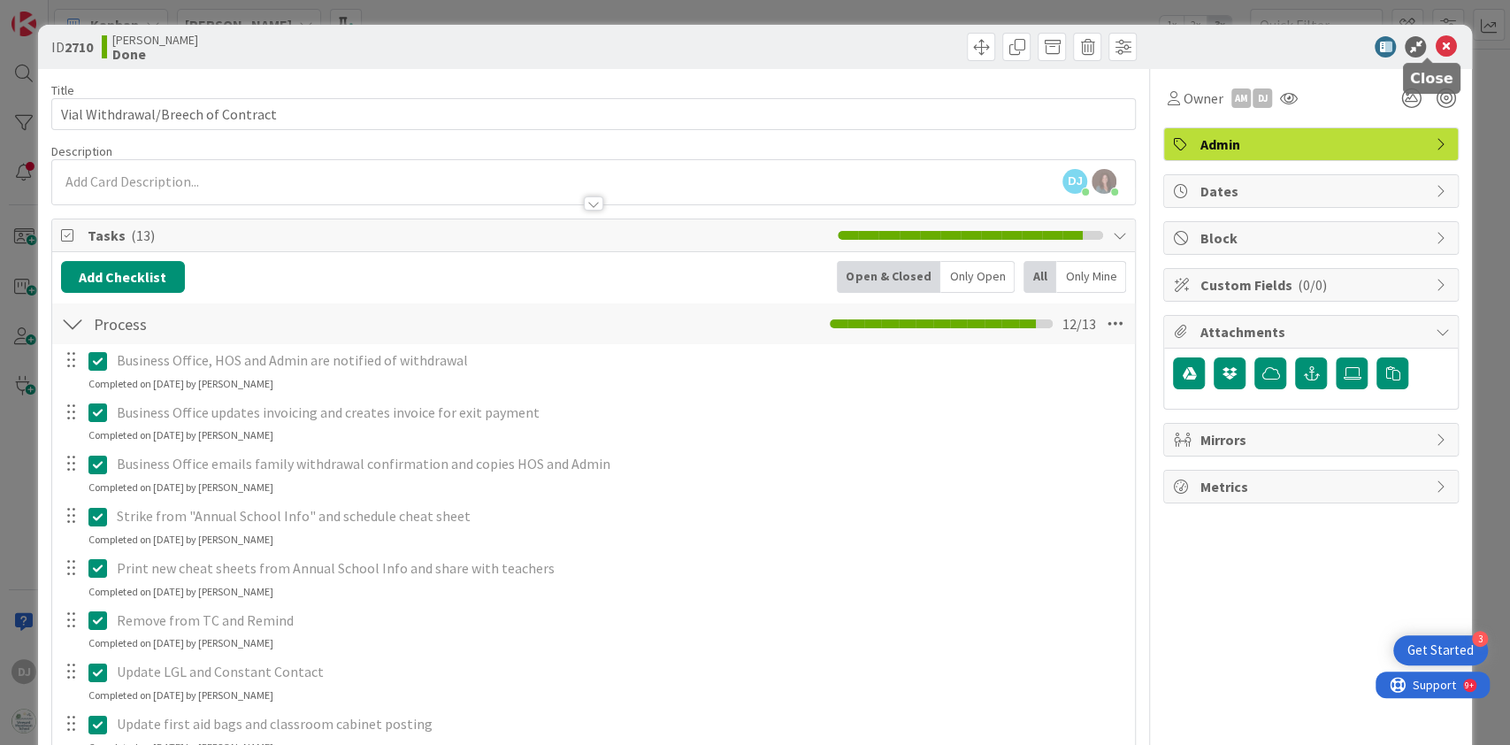
click at [1436, 46] on icon at bounding box center [1445, 46] width 21 height 21
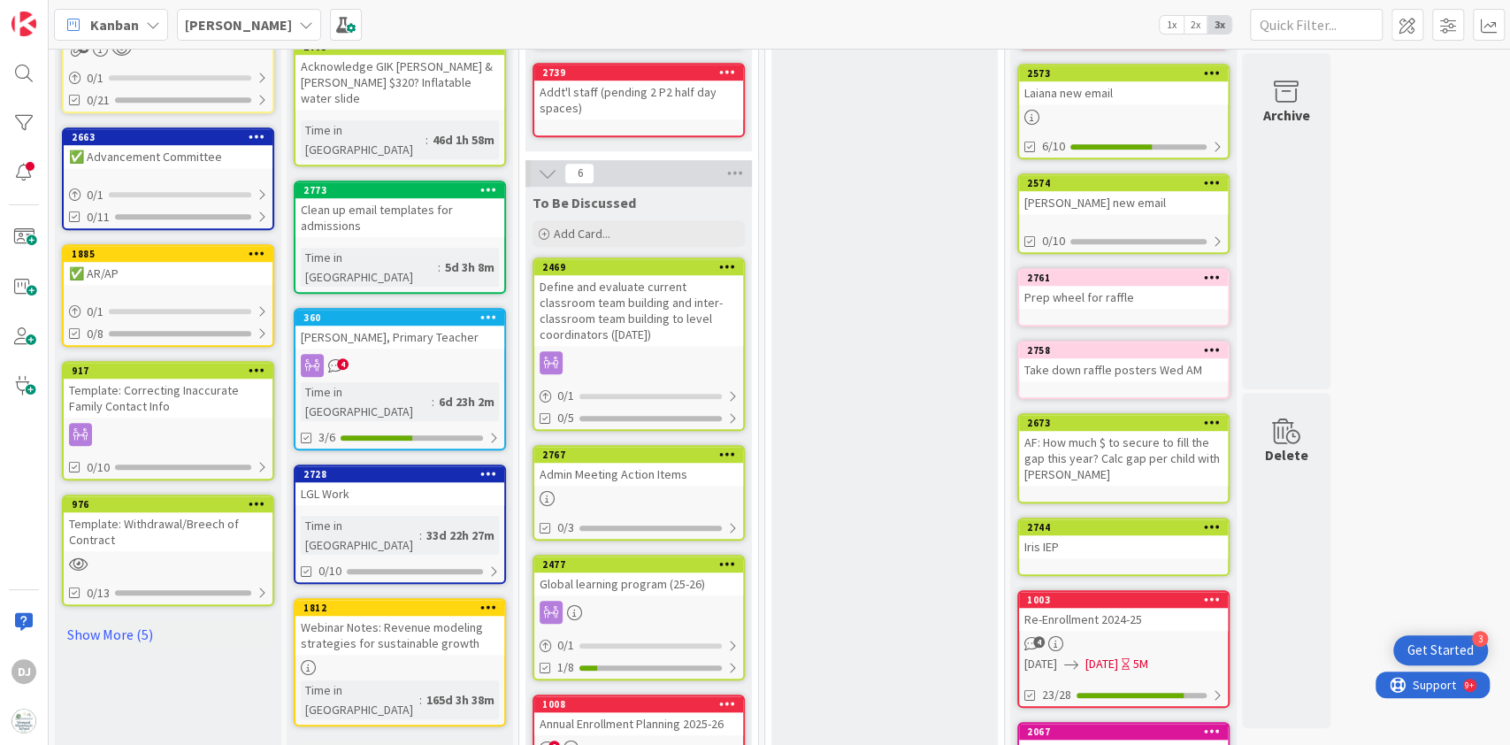
scroll to position [838, 0]
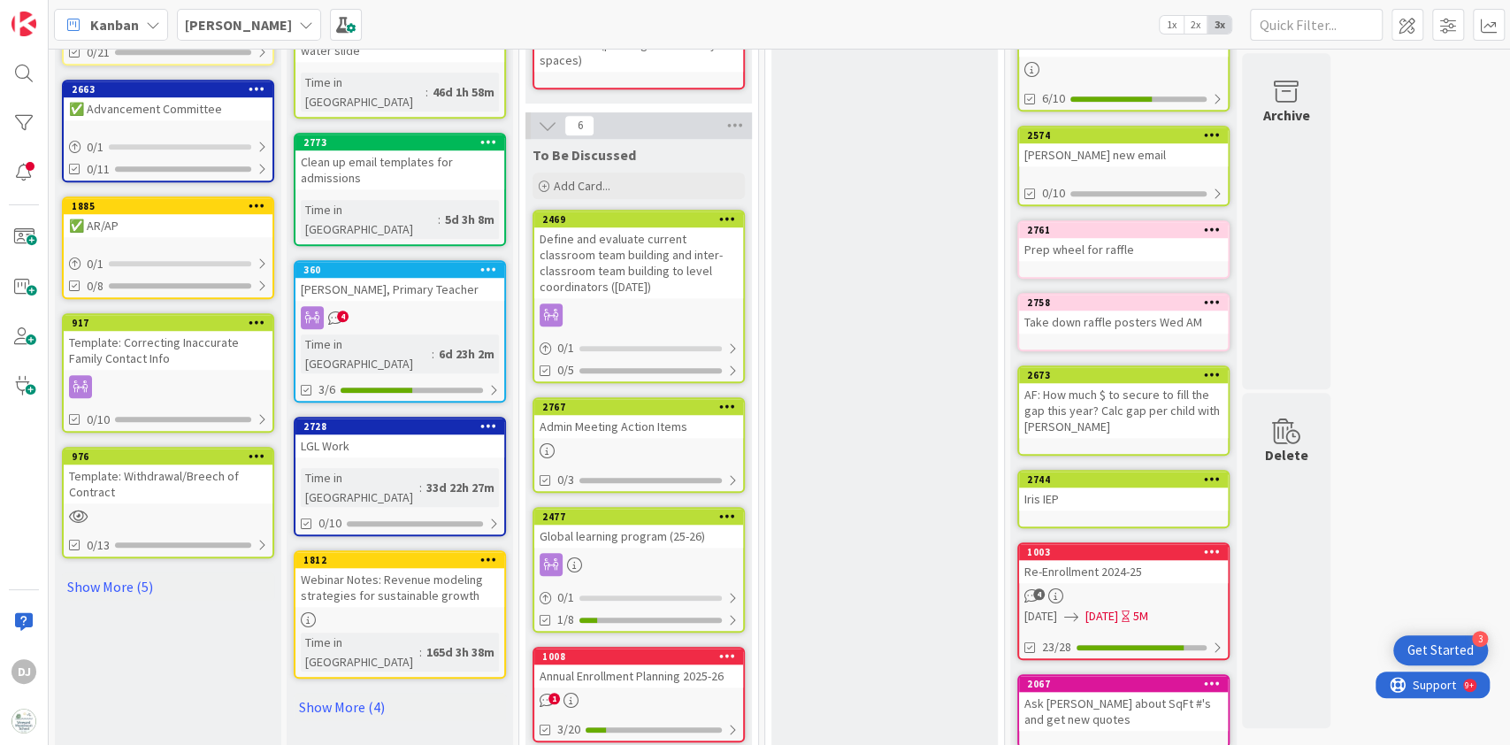
click at [163, 497] on div "Template: Withdrawal/Breech of Contract" at bounding box center [168, 484] width 209 height 39
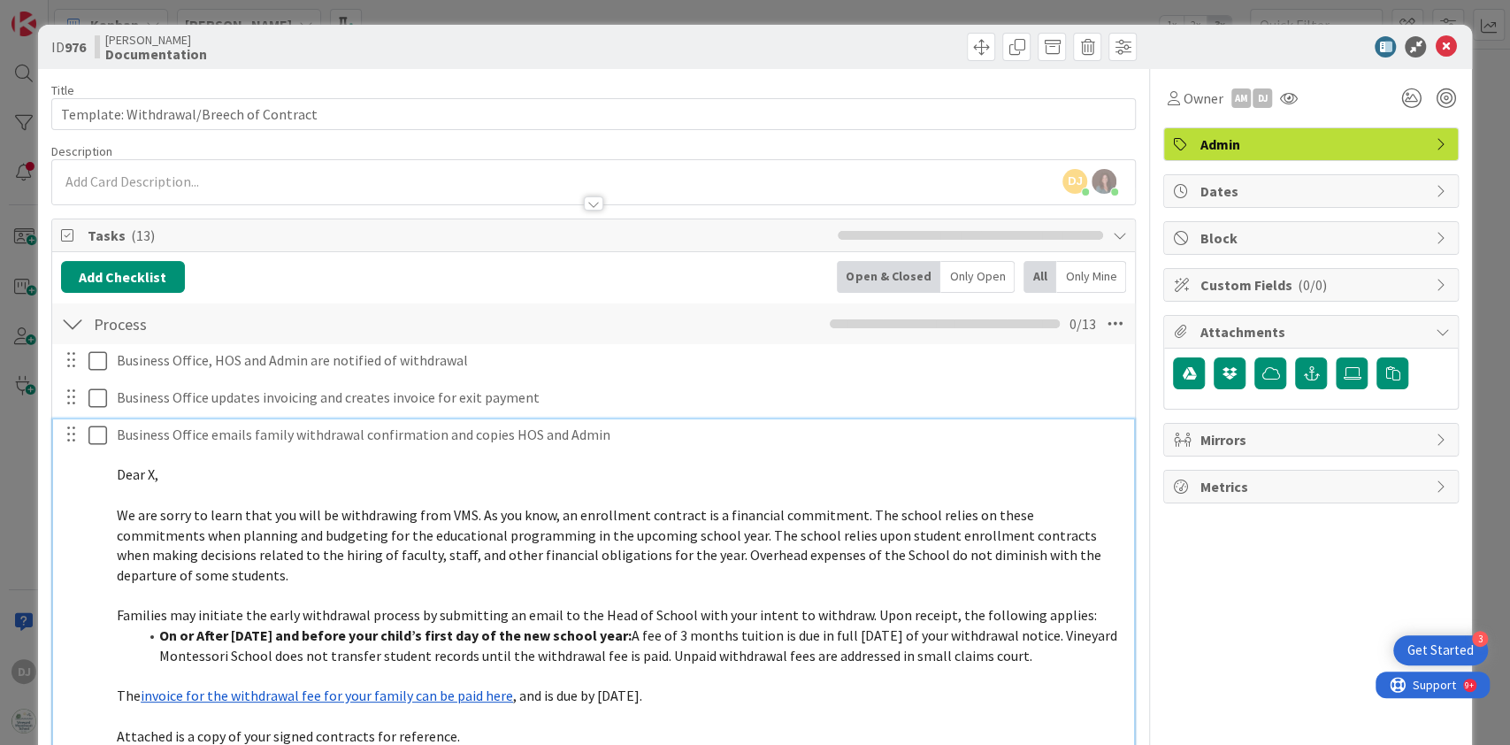
click at [616, 441] on p "Business Office emails family withdrawal confirmation and copies HOS and Admin" at bounding box center [620, 435] width 1006 height 20
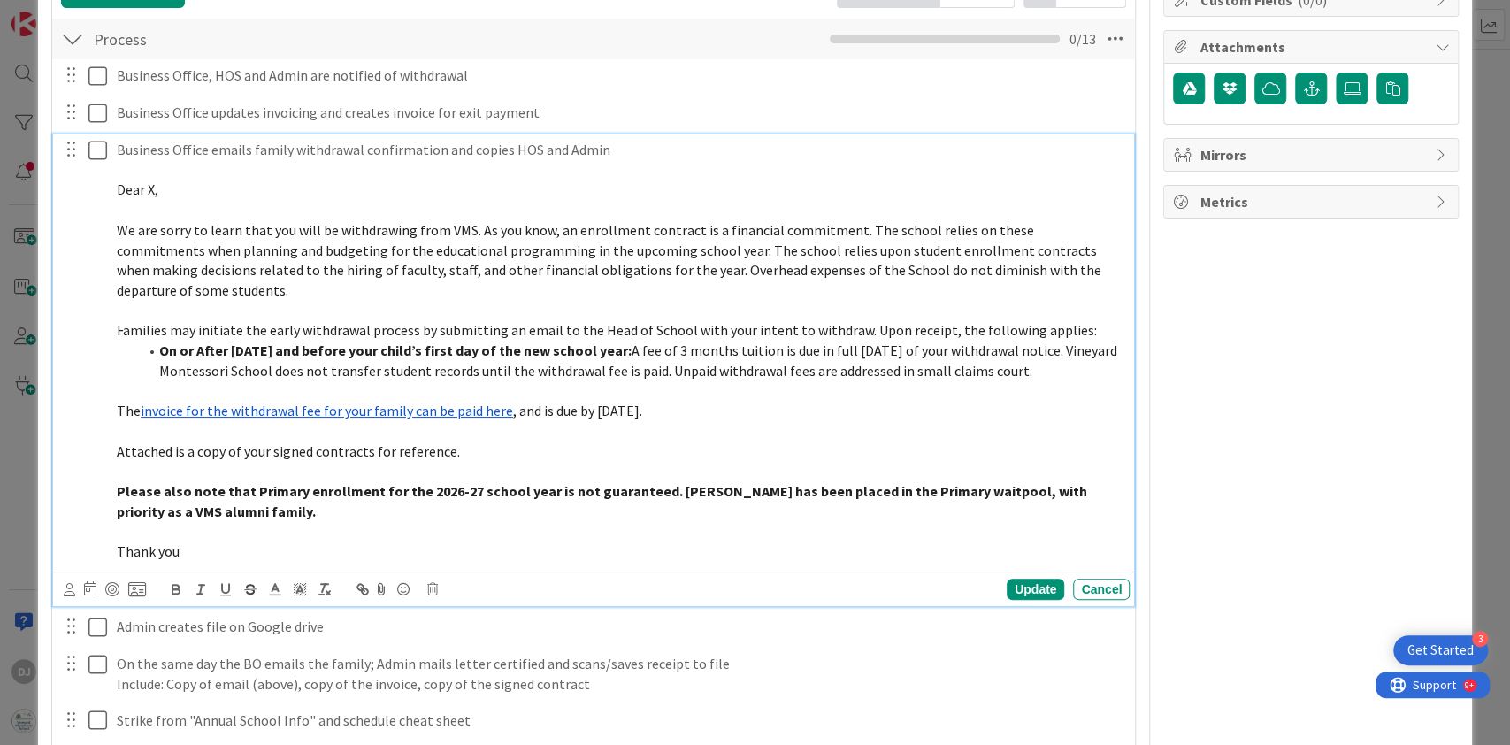
scroll to position [289, 0]
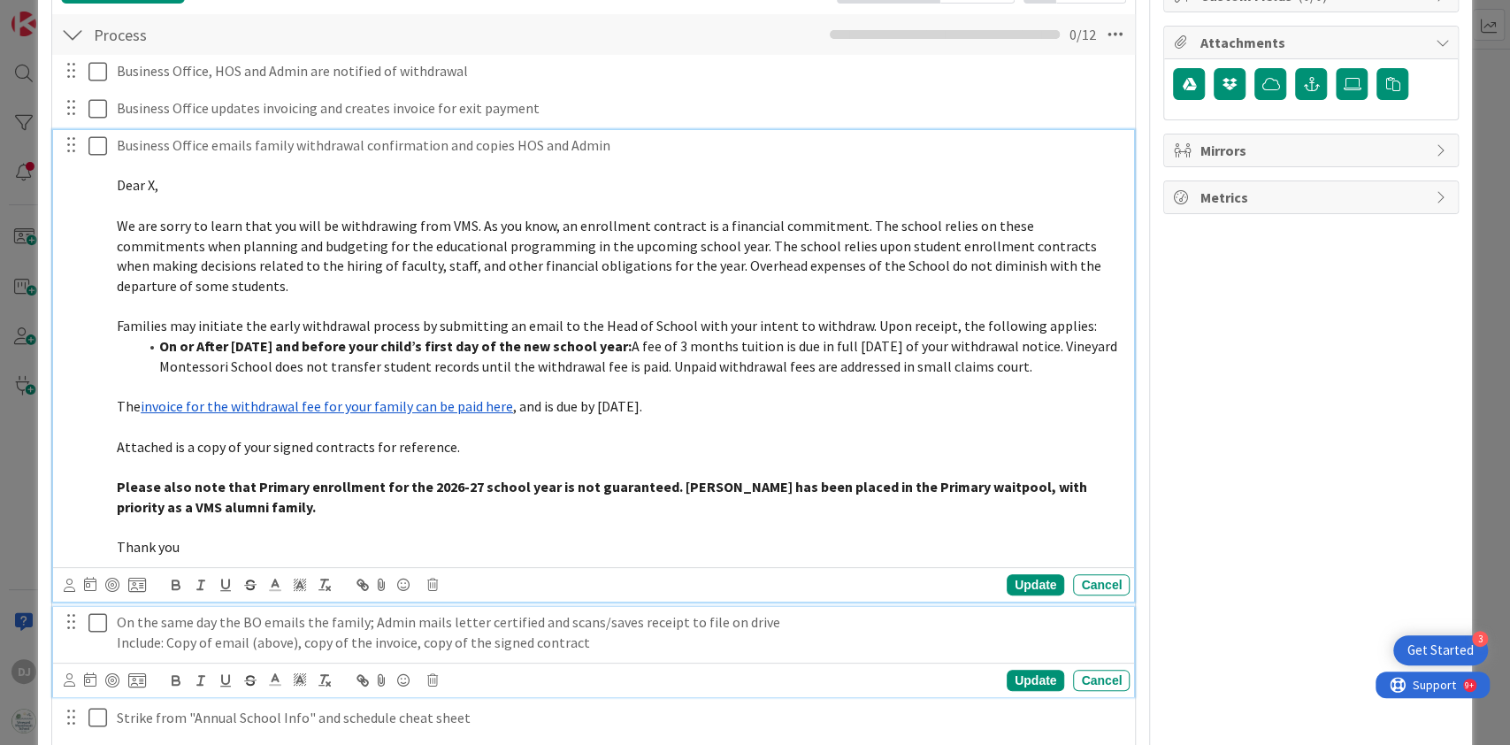
click at [528, 616] on p "On the same day the BO emails the family; Admin mails letter certified and scan…" at bounding box center [620, 622] width 1006 height 20
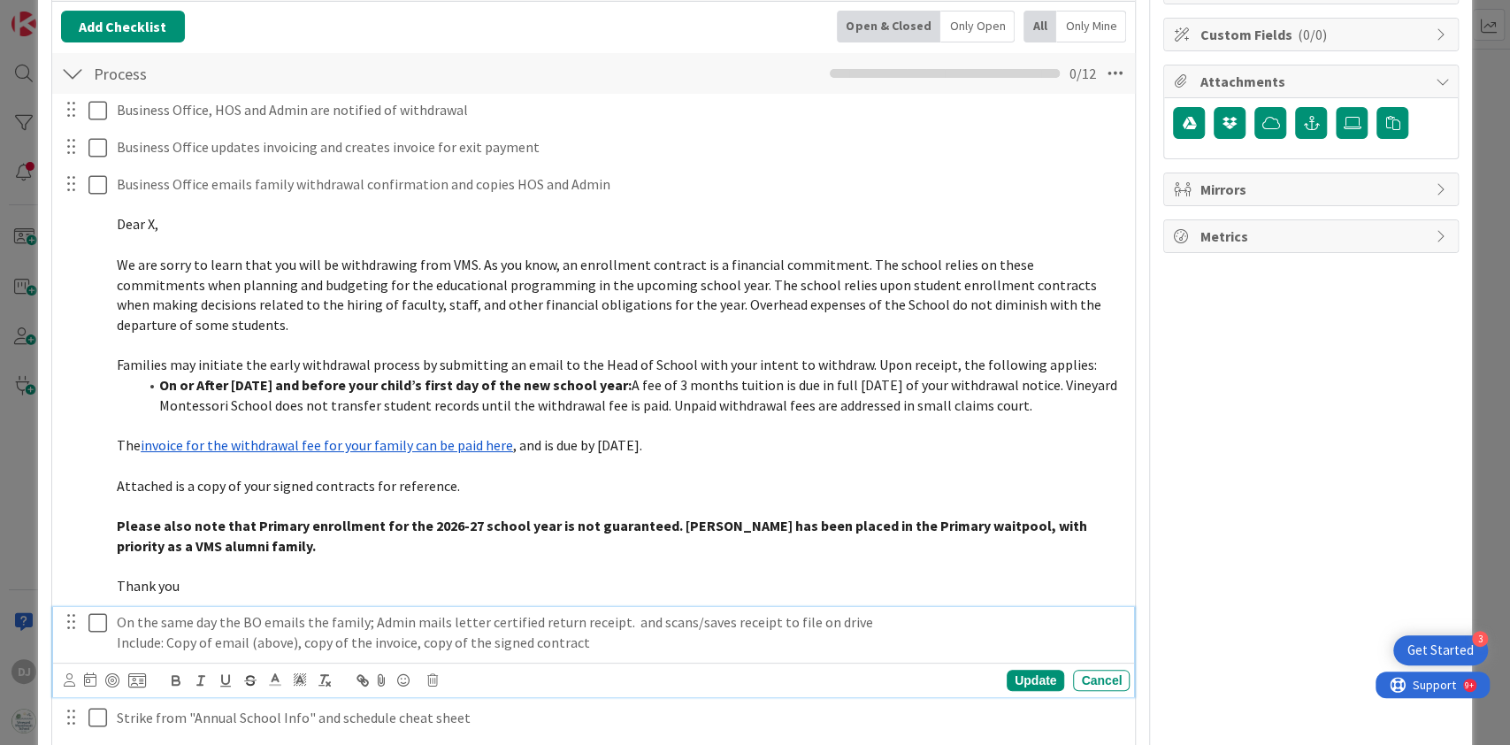
click at [647, 618] on p "On the same day the BO emails the family; Admin mails letter certified return r…" at bounding box center [620, 622] width 1006 height 20
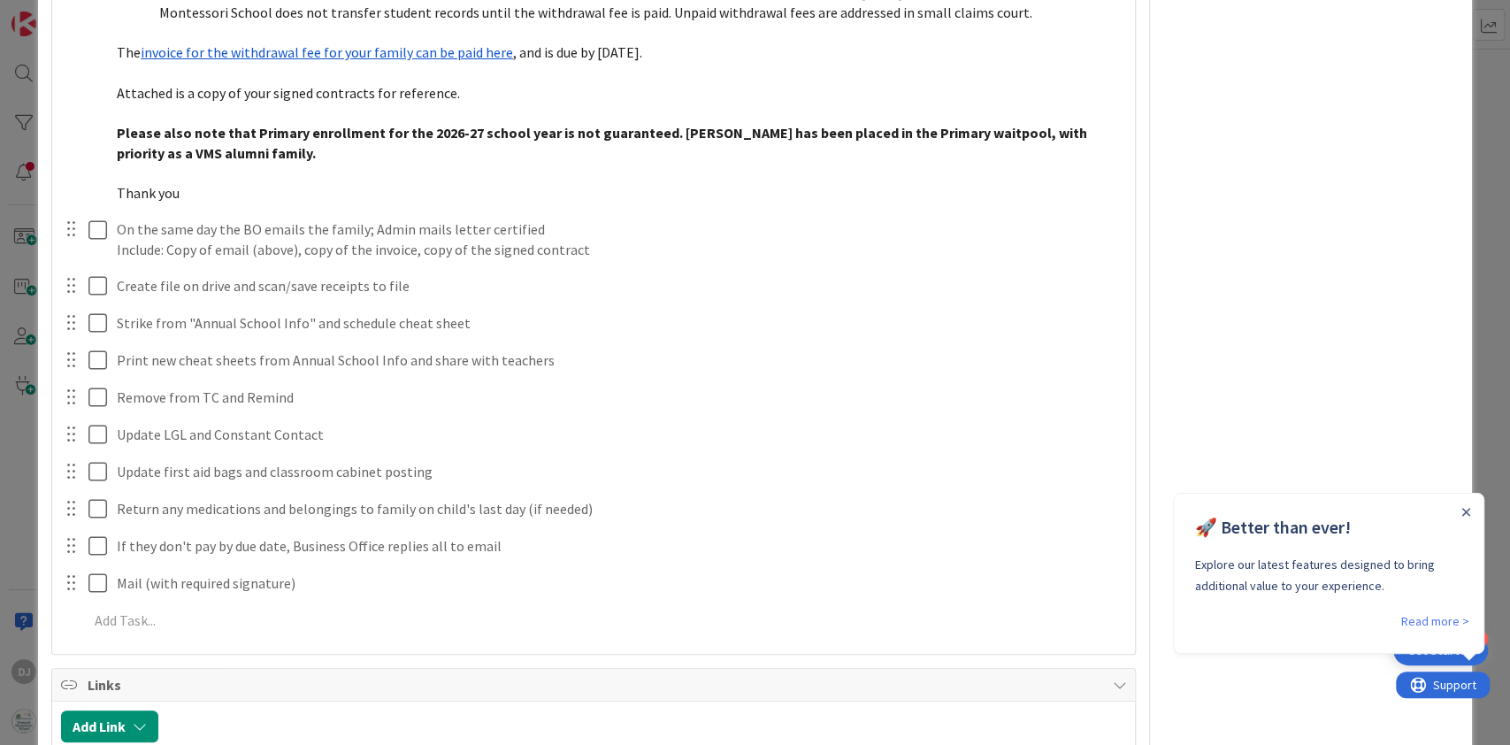
scroll to position [653, 0]
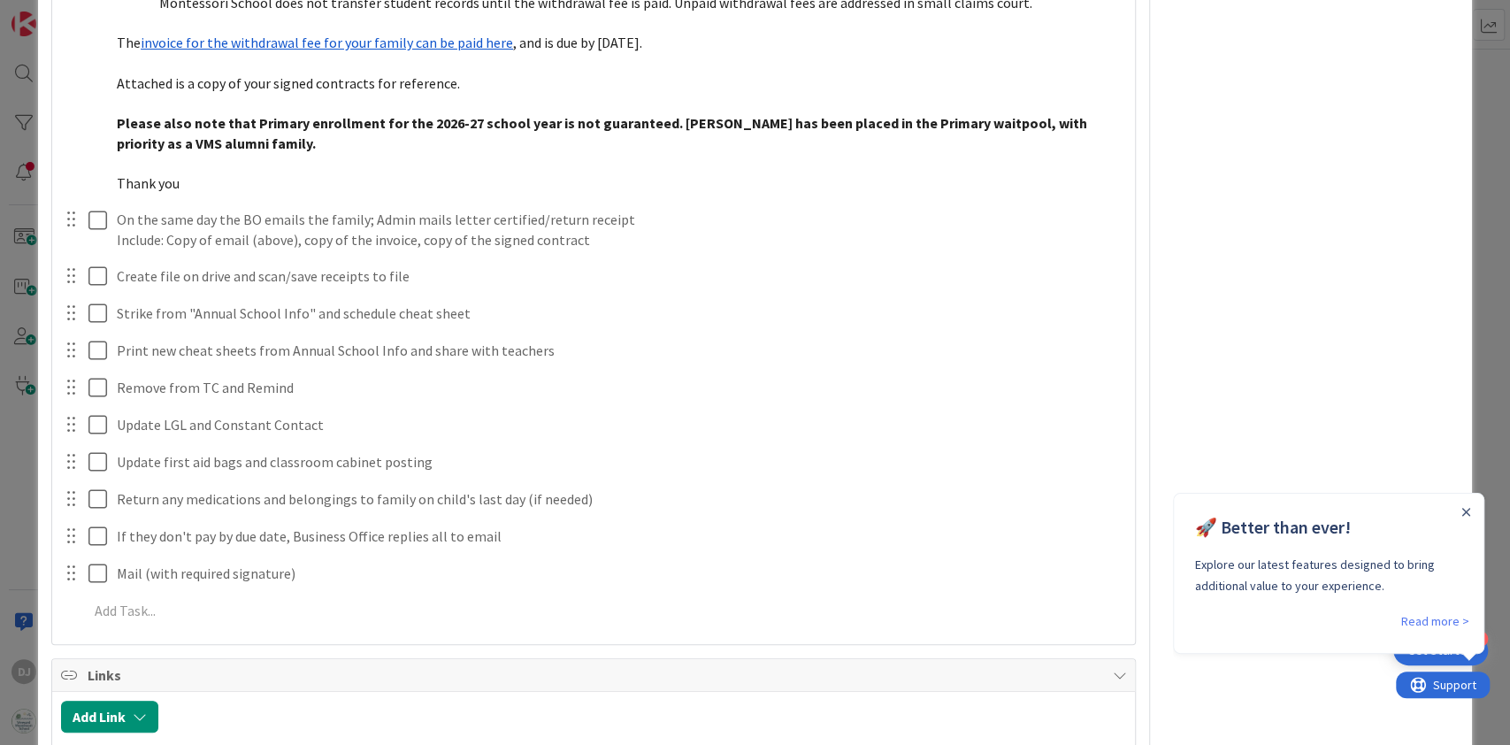
click at [1465, 519] on div "Close Announcement" at bounding box center [1465, 511] width 9 height 18
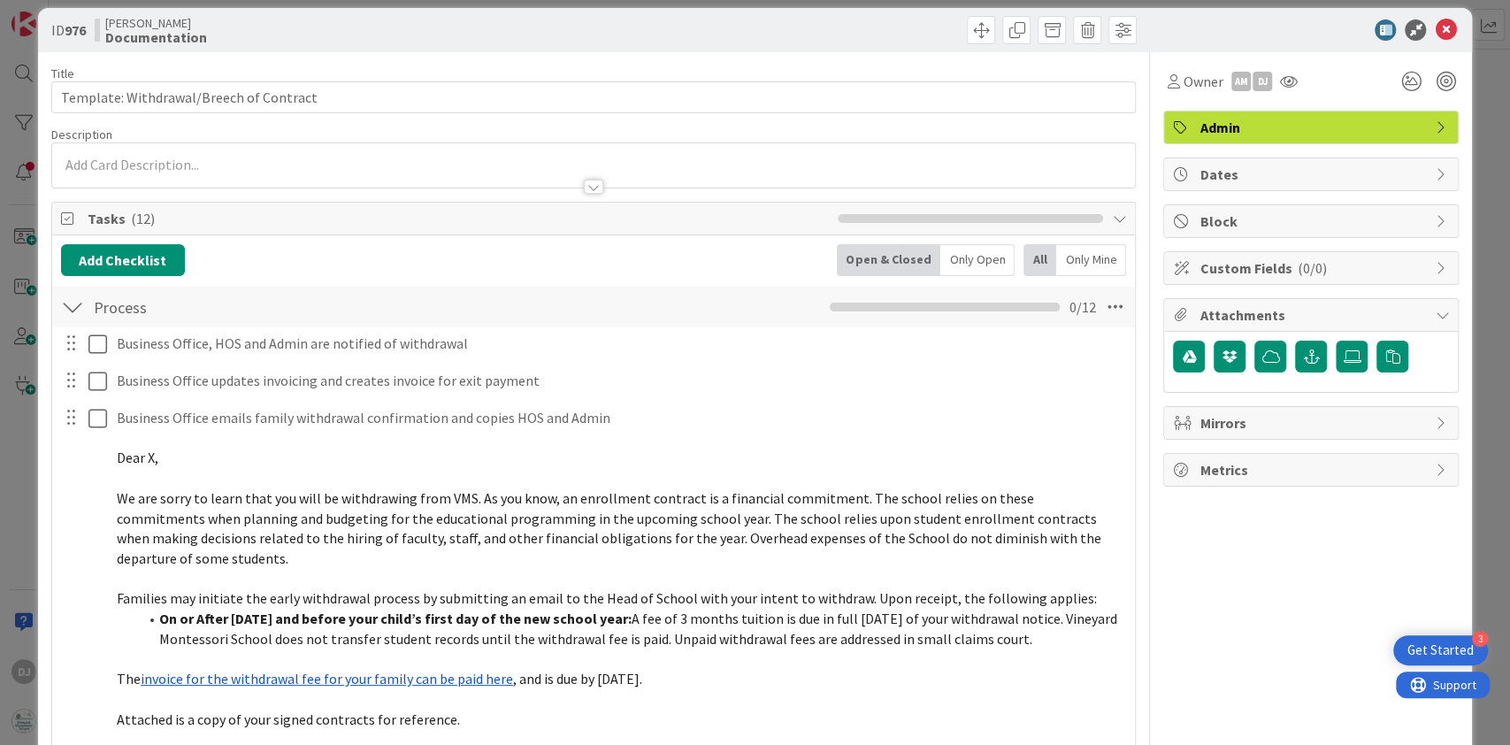
scroll to position [0, 0]
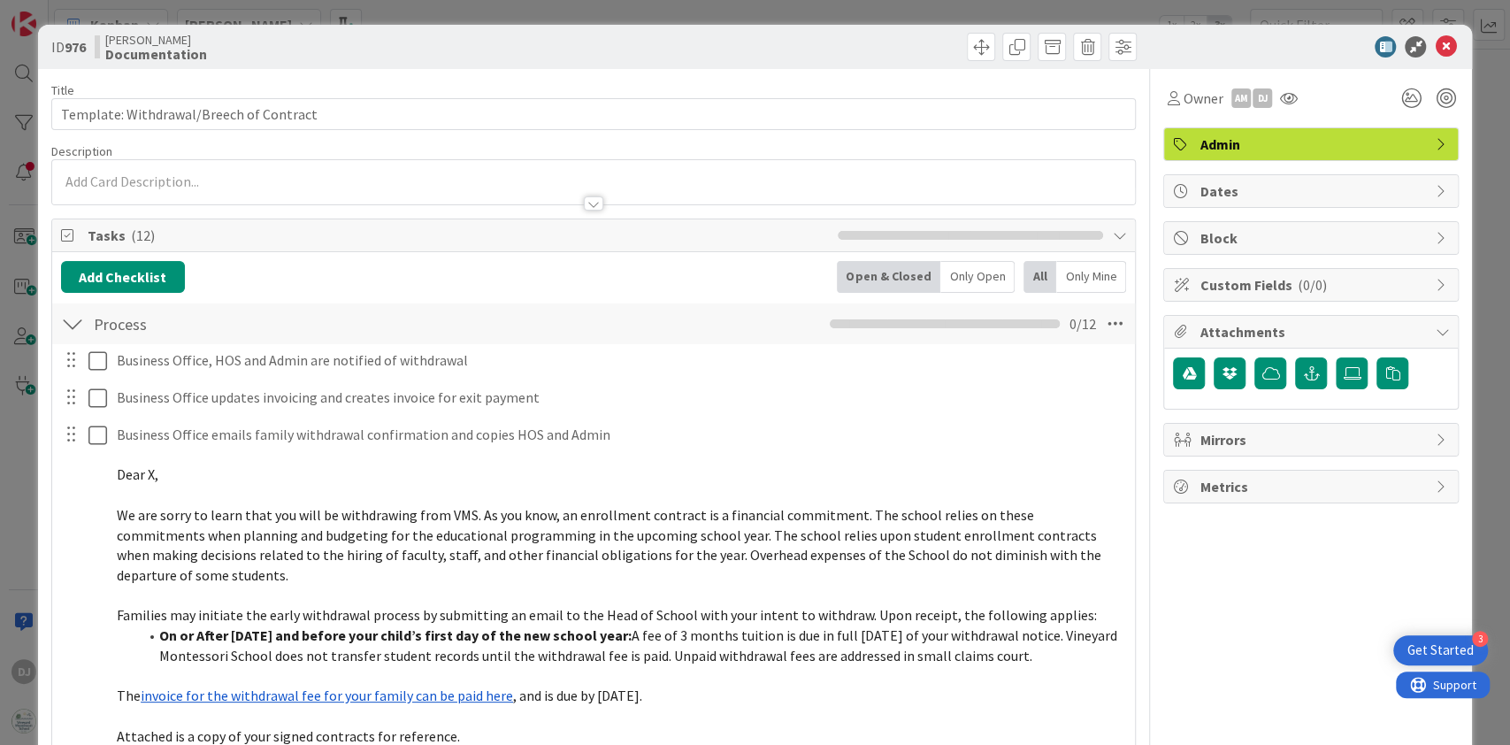
click at [1422, 62] on div "ID 976 Rhiannon Documentation" at bounding box center [755, 47] width 1435 height 44
click at [1435, 50] on icon at bounding box center [1445, 46] width 21 height 21
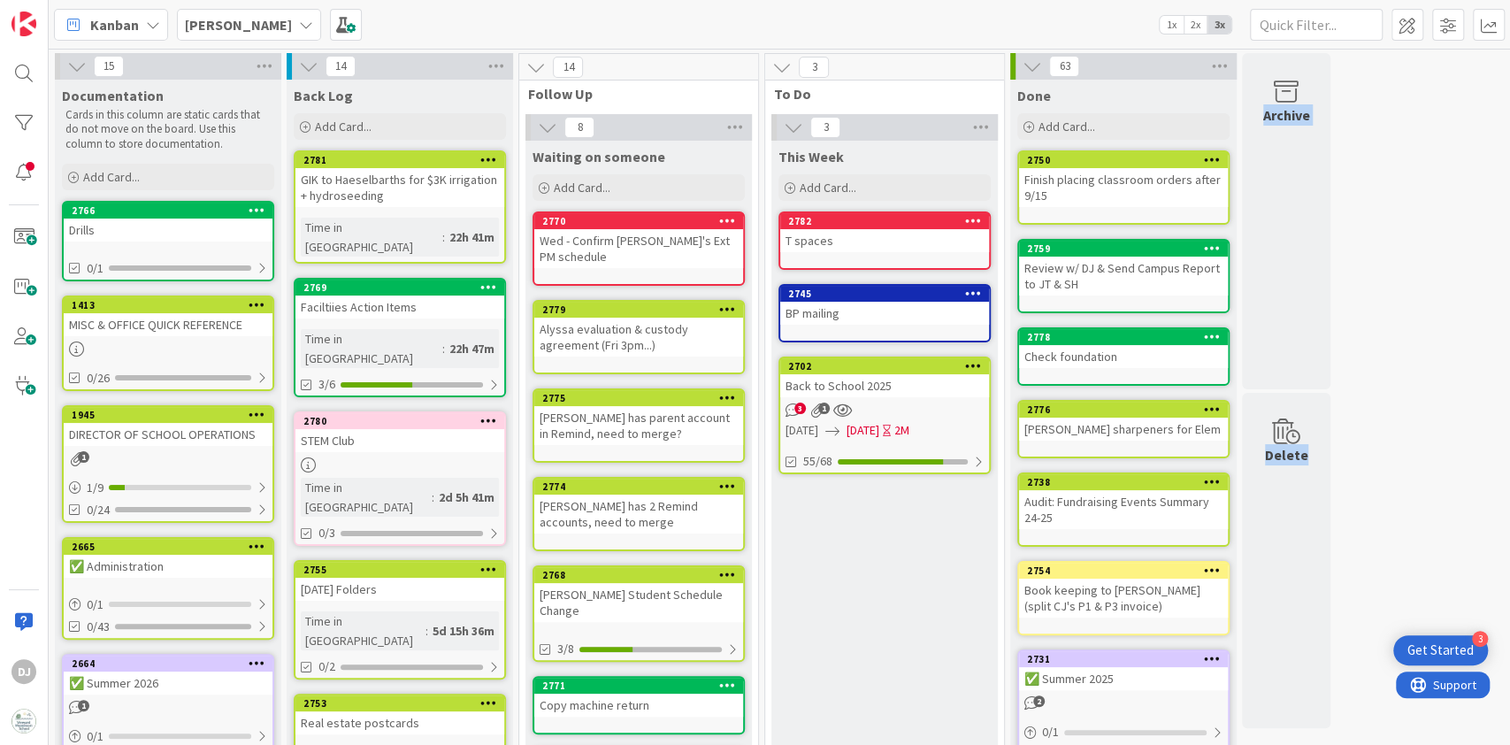
drag, startPoint x: 1488, startPoint y: 176, endPoint x: 1509, endPoint y: 373, distance: 198.4
click at [1509, 373] on div "15 Documentation Cards in this column are static cards that do not move on the …" at bounding box center [780, 397] width 1462 height 696
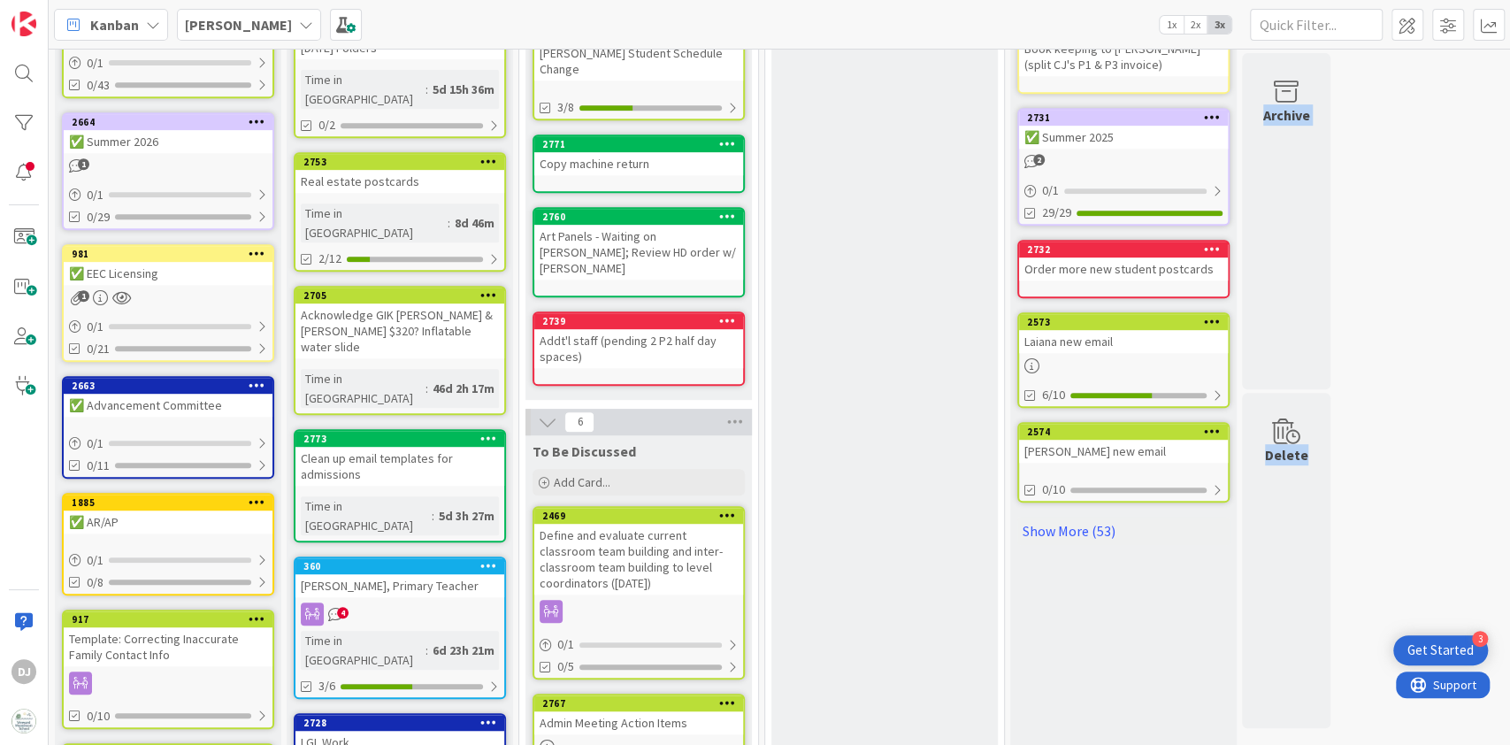
scroll to position [557, 0]
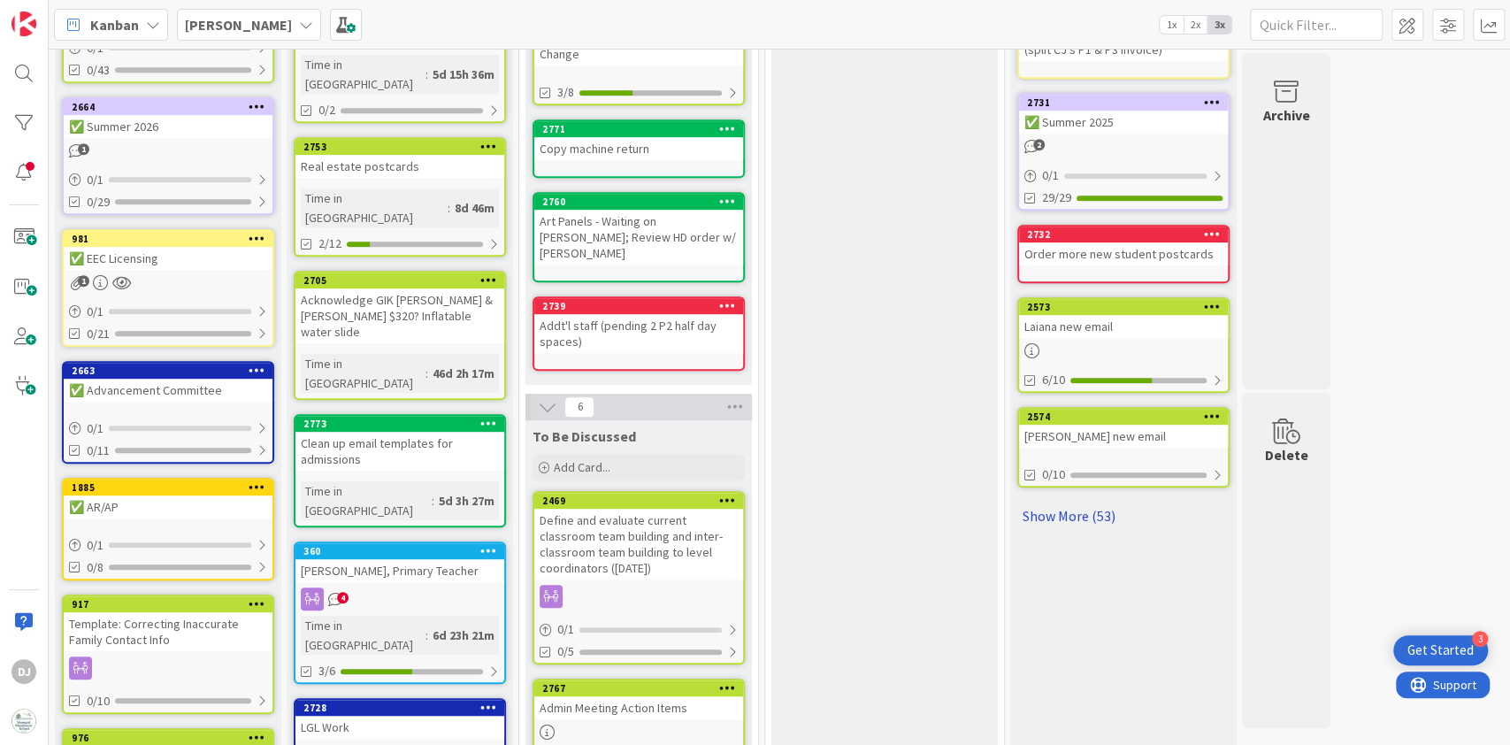
click at [1109, 509] on link "Show More (53)" at bounding box center [1124, 516] width 212 height 28
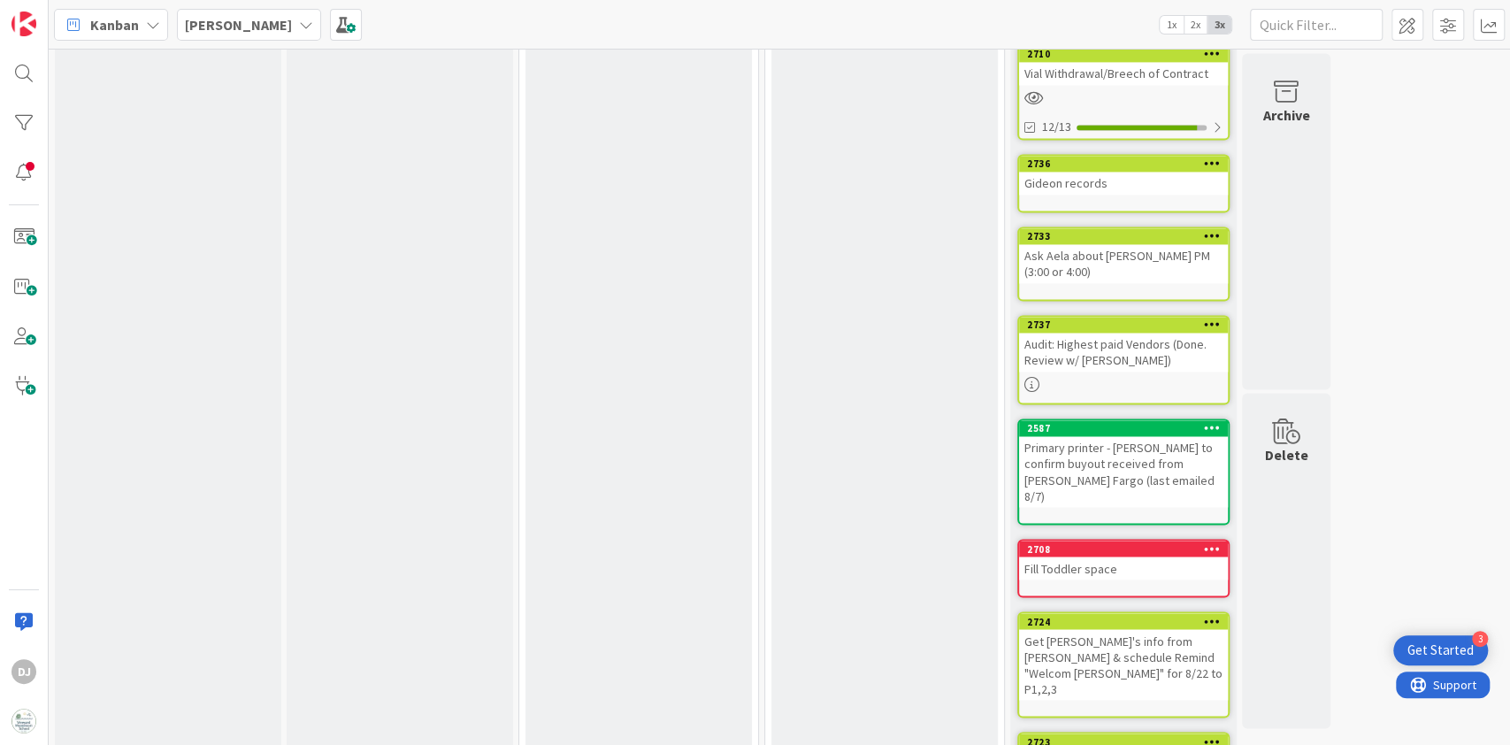
scroll to position [1862, 0]
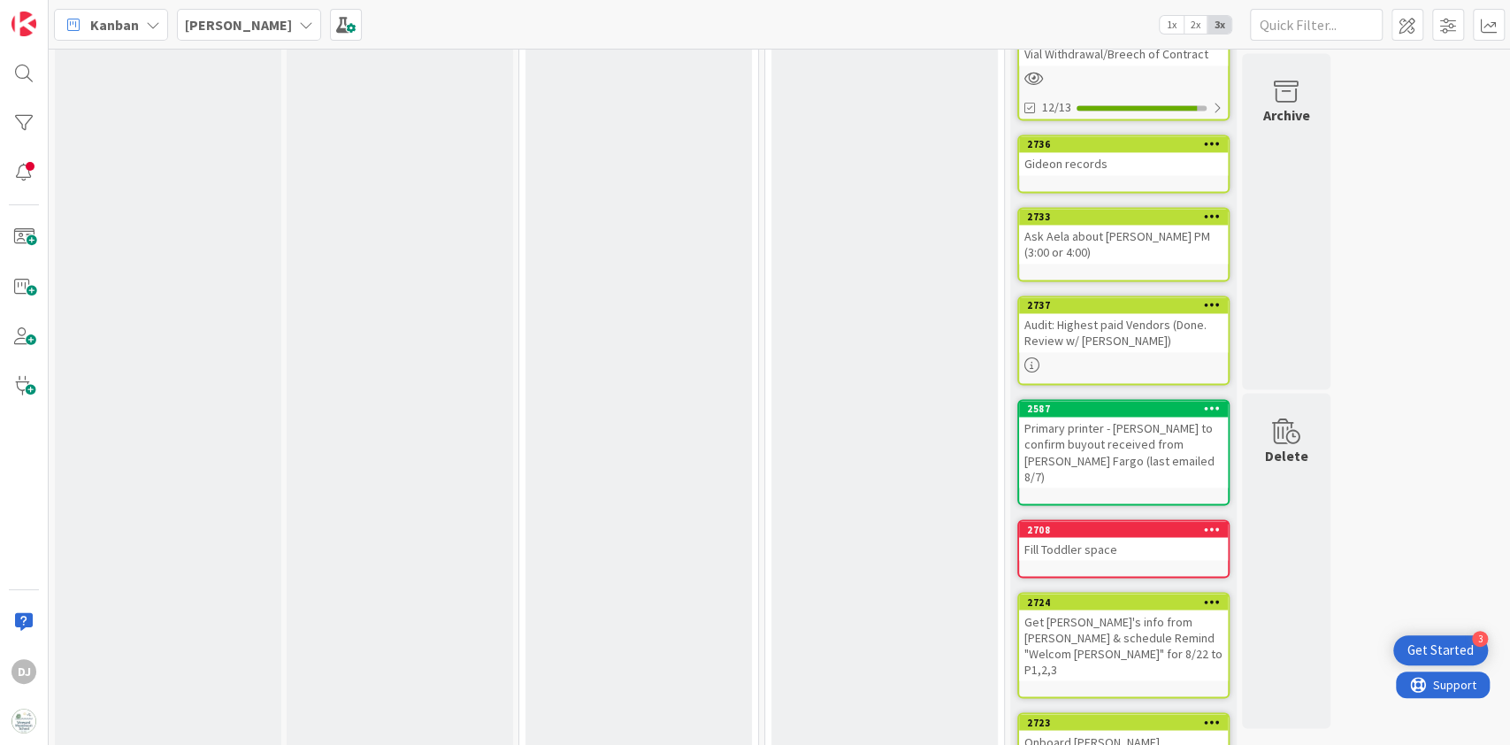
click at [1141, 152] on div "Gideon records" at bounding box center [1123, 163] width 209 height 23
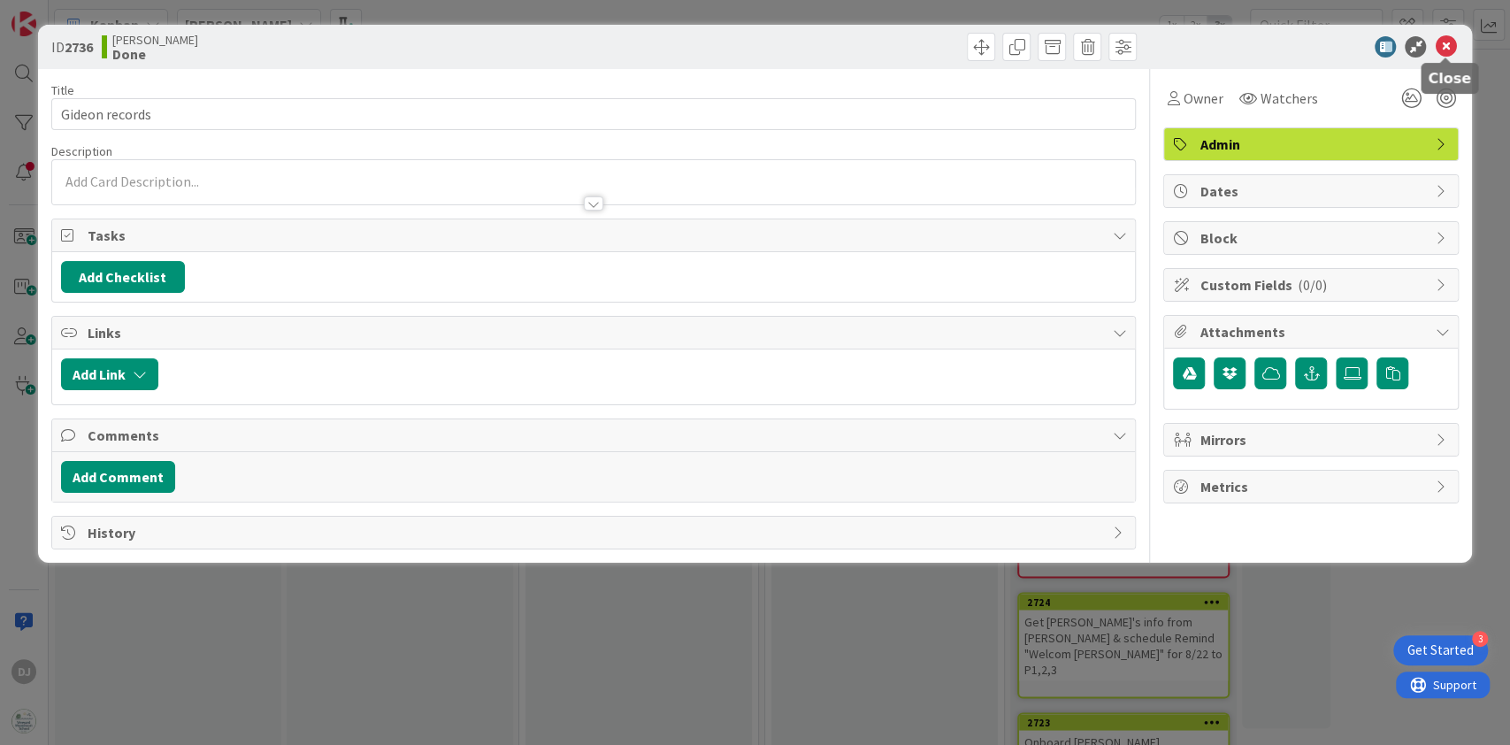
click at [1446, 36] on icon at bounding box center [1445, 46] width 21 height 21
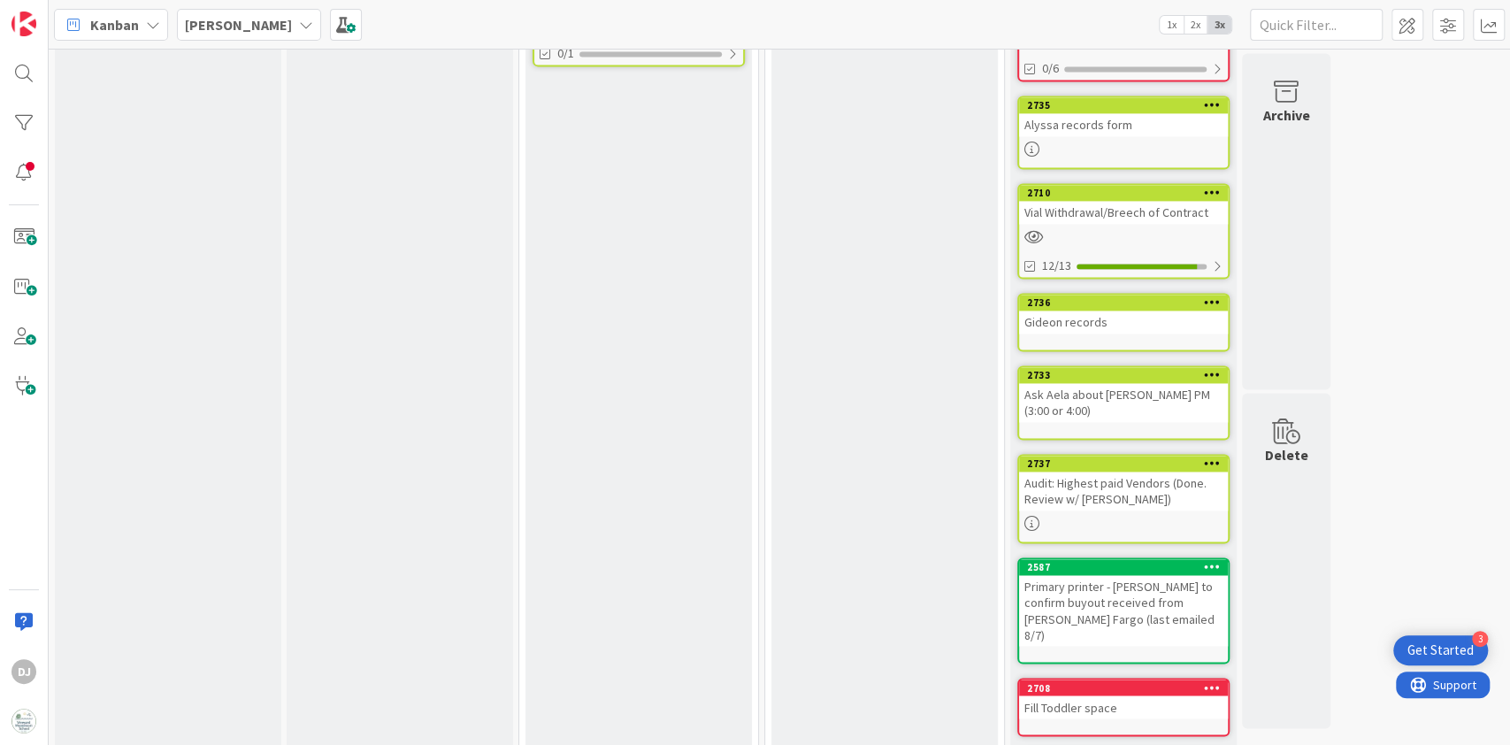
scroll to position [1730, 0]
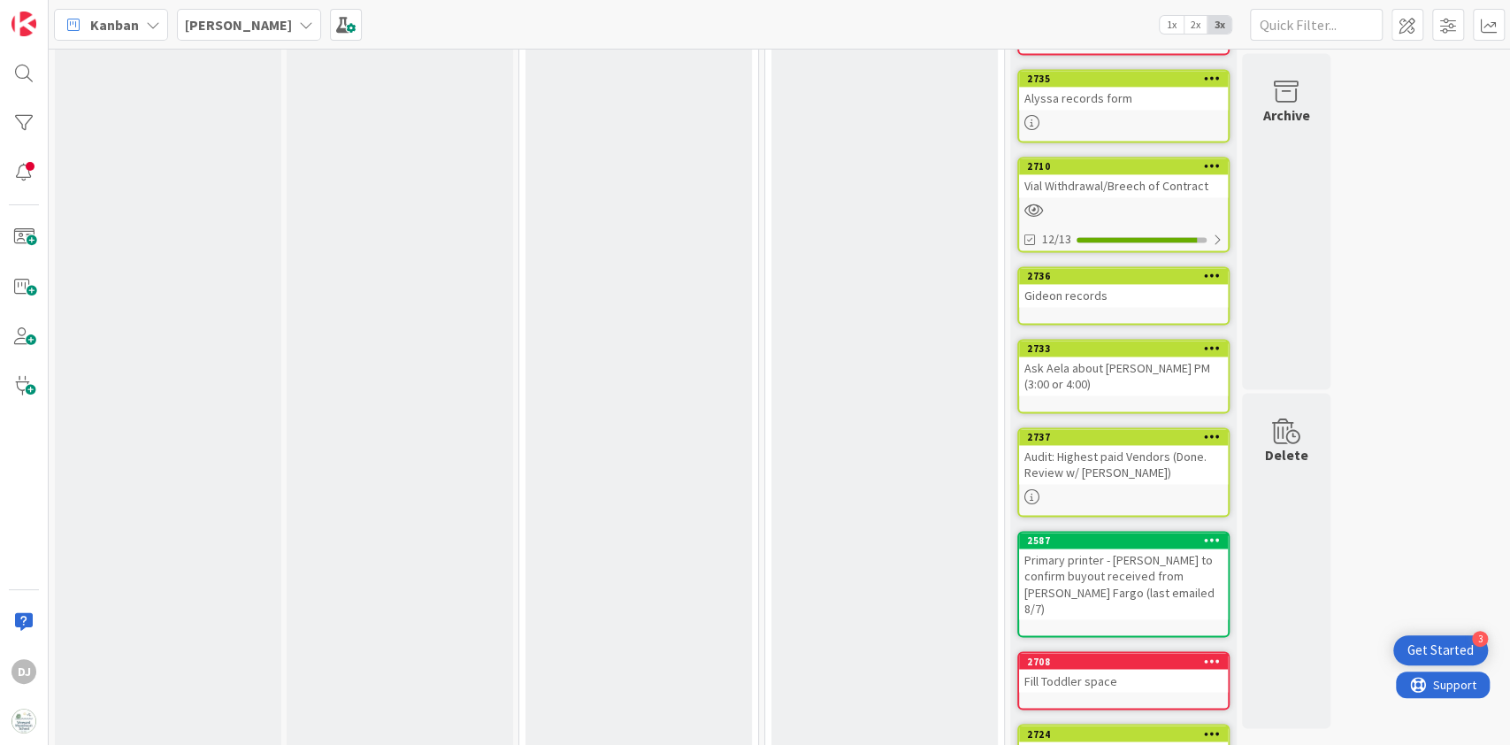
click at [1131, 194] on link "2710 Vial Withdrawal/Breech of Contract 12/13" at bounding box center [1124, 205] width 212 height 96
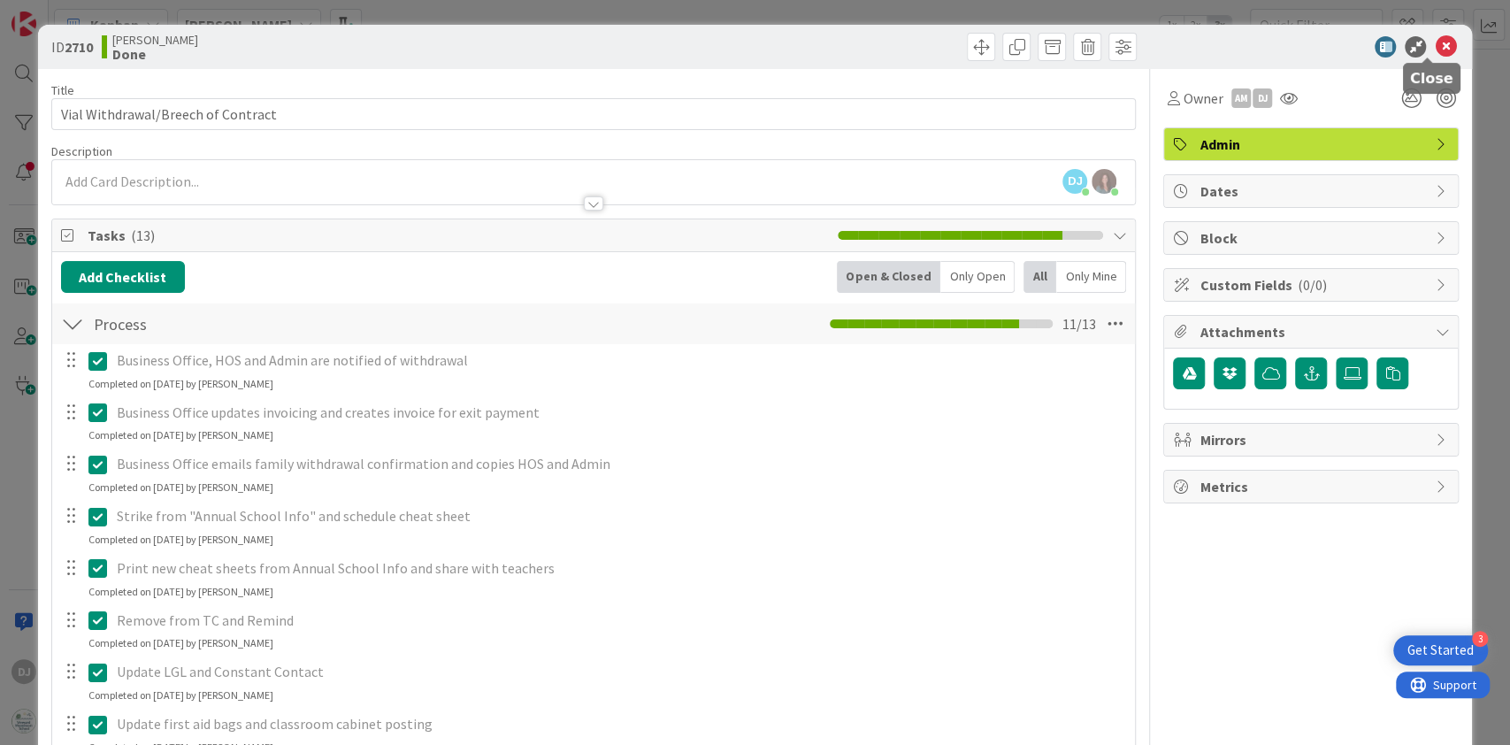
click at [1435, 49] on icon at bounding box center [1445, 46] width 21 height 21
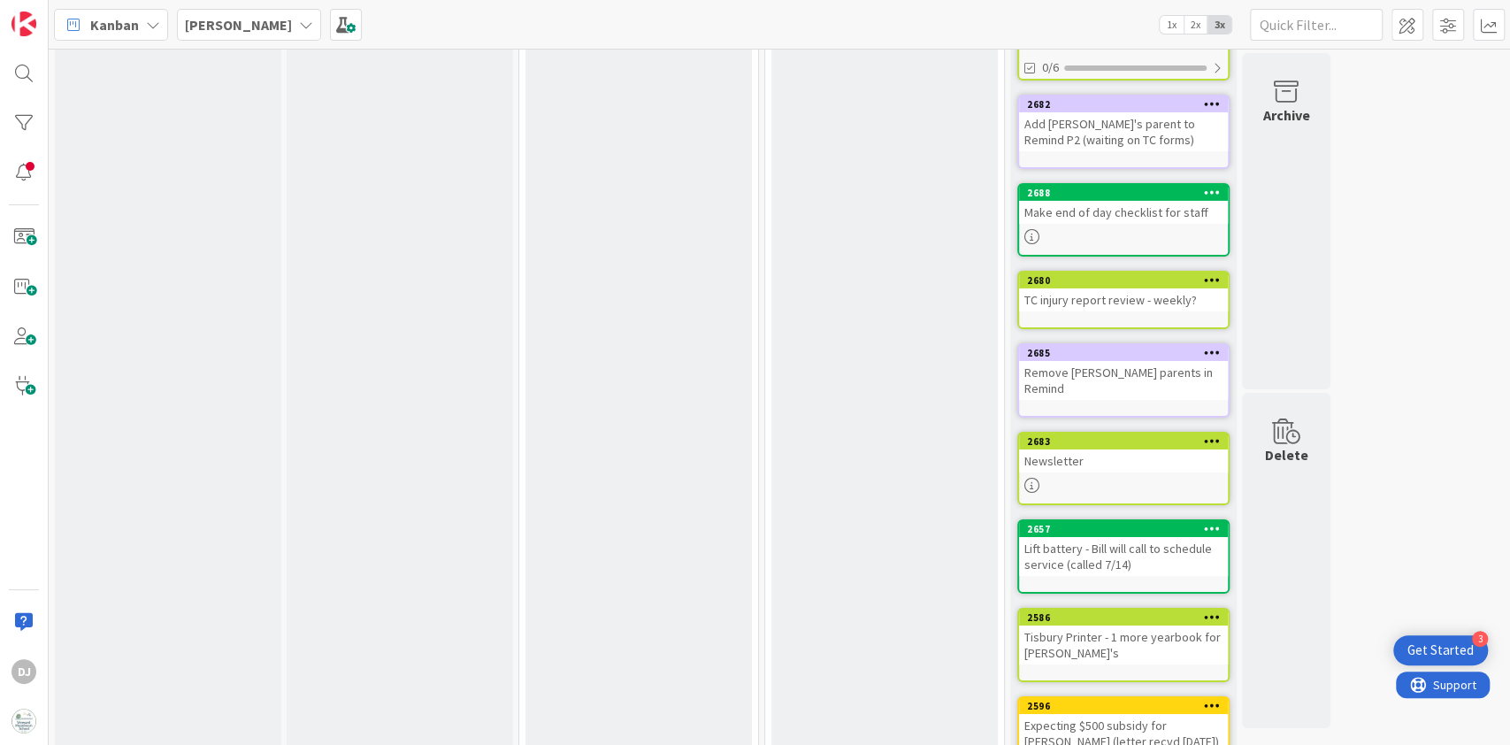
scroll to position [1147, 0]
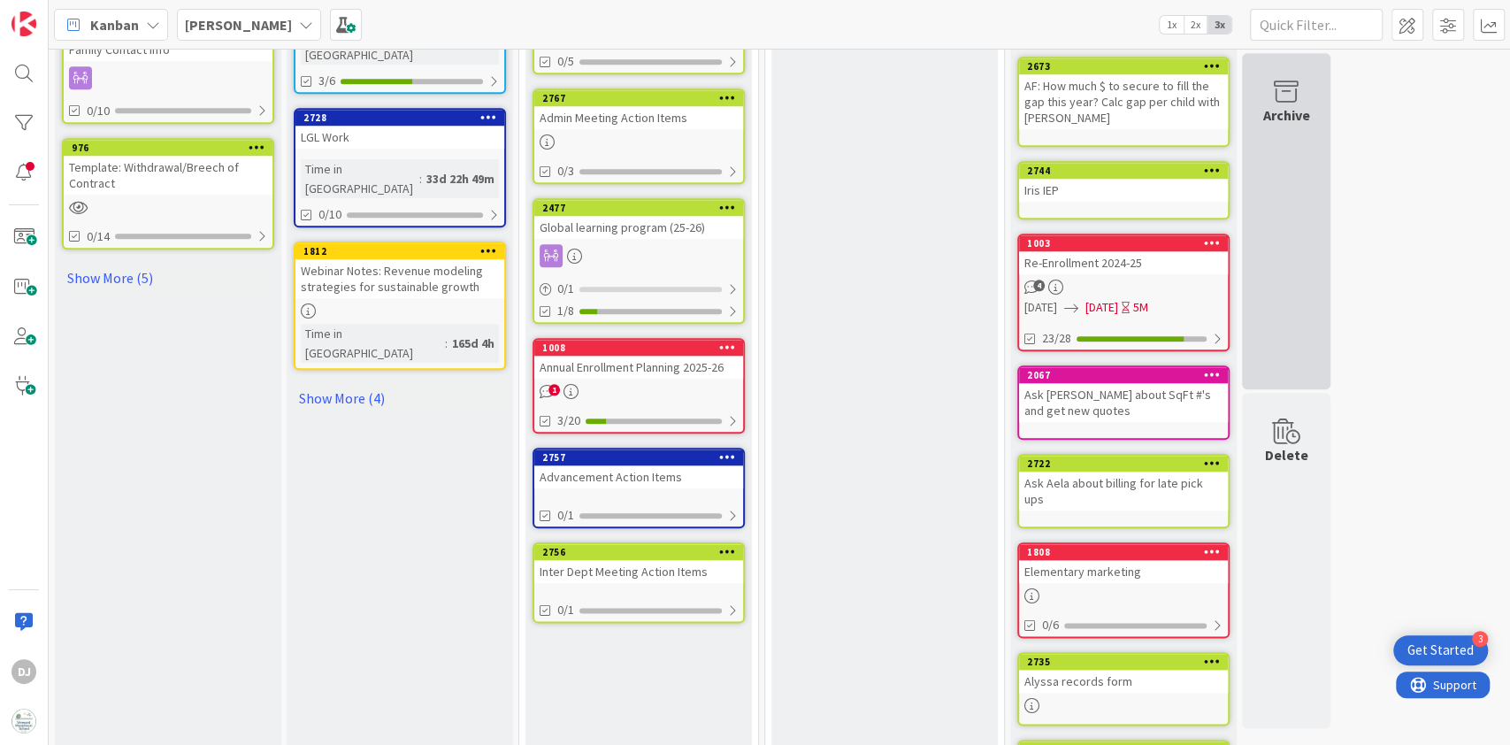
click at [1280, 106] on div "Archive" at bounding box center [1287, 114] width 47 height 21
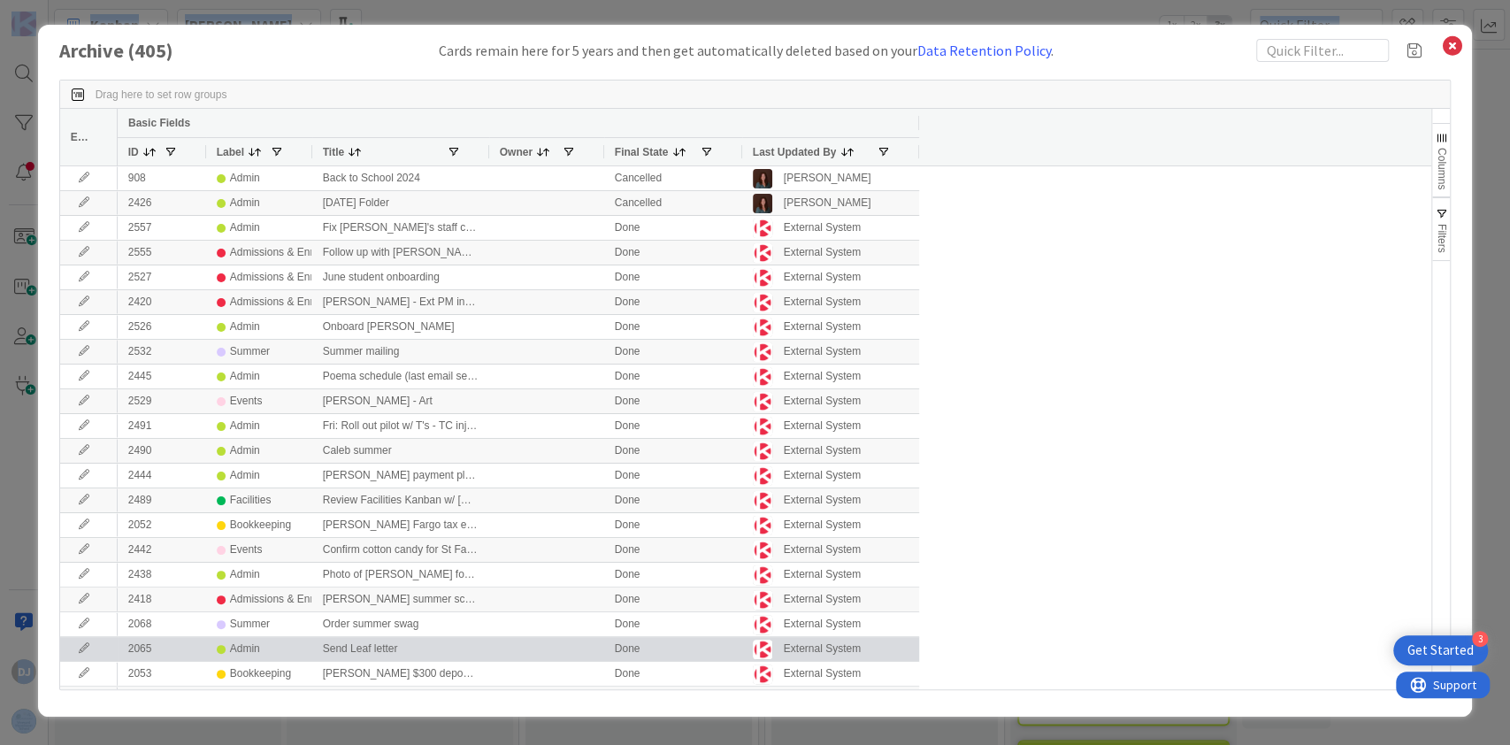
click at [375, 649] on div "Send Leaf letter" at bounding box center [400, 649] width 177 height 24
click at [235, 655] on div "Admin" at bounding box center [245, 649] width 30 height 22
click at [365, 650] on div "Send Leaf letter" at bounding box center [400, 649] width 177 height 24
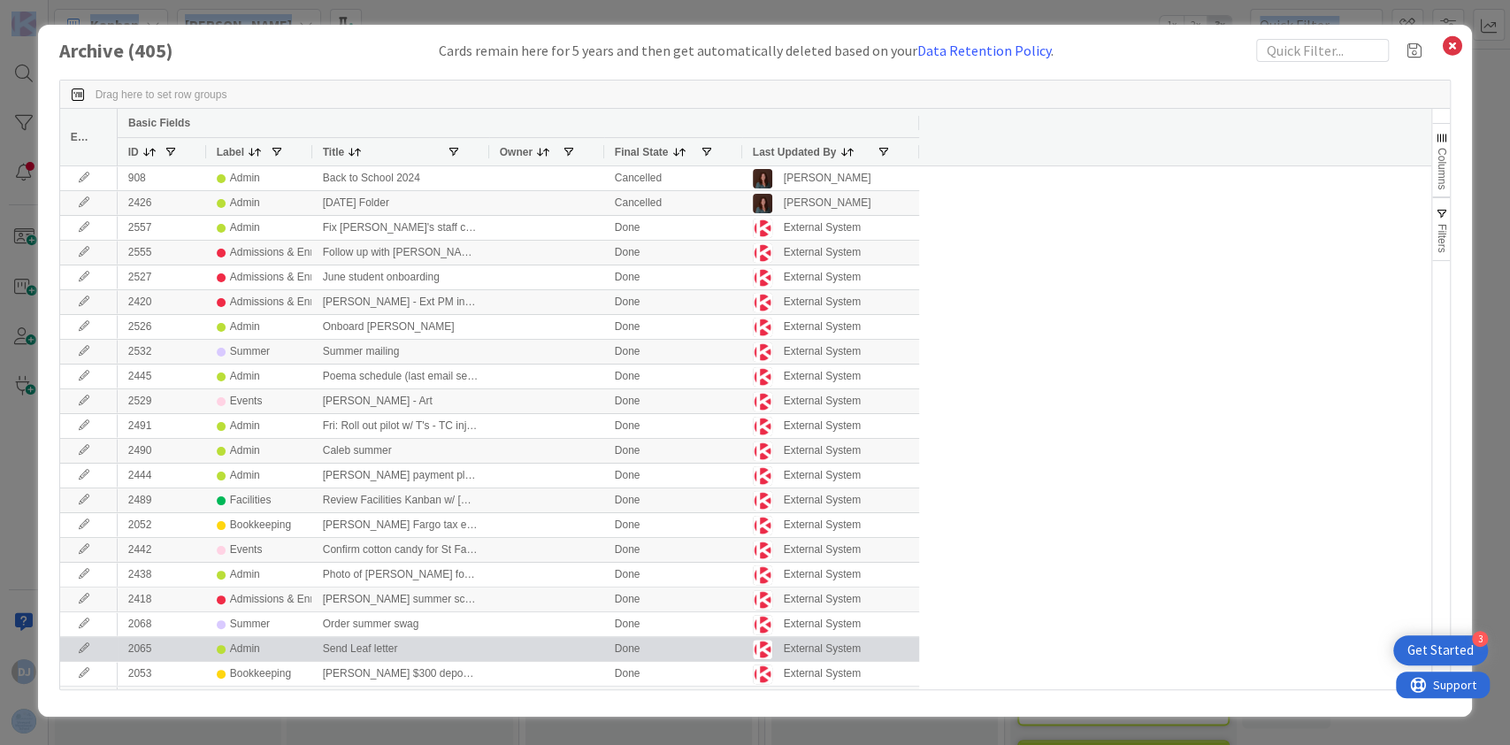
click at [799, 649] on div "External System" at bounding box center [822, 649] width 77 height 22
click at [88, 649] on icon at bounding box center [84, 648] width 27 height 11
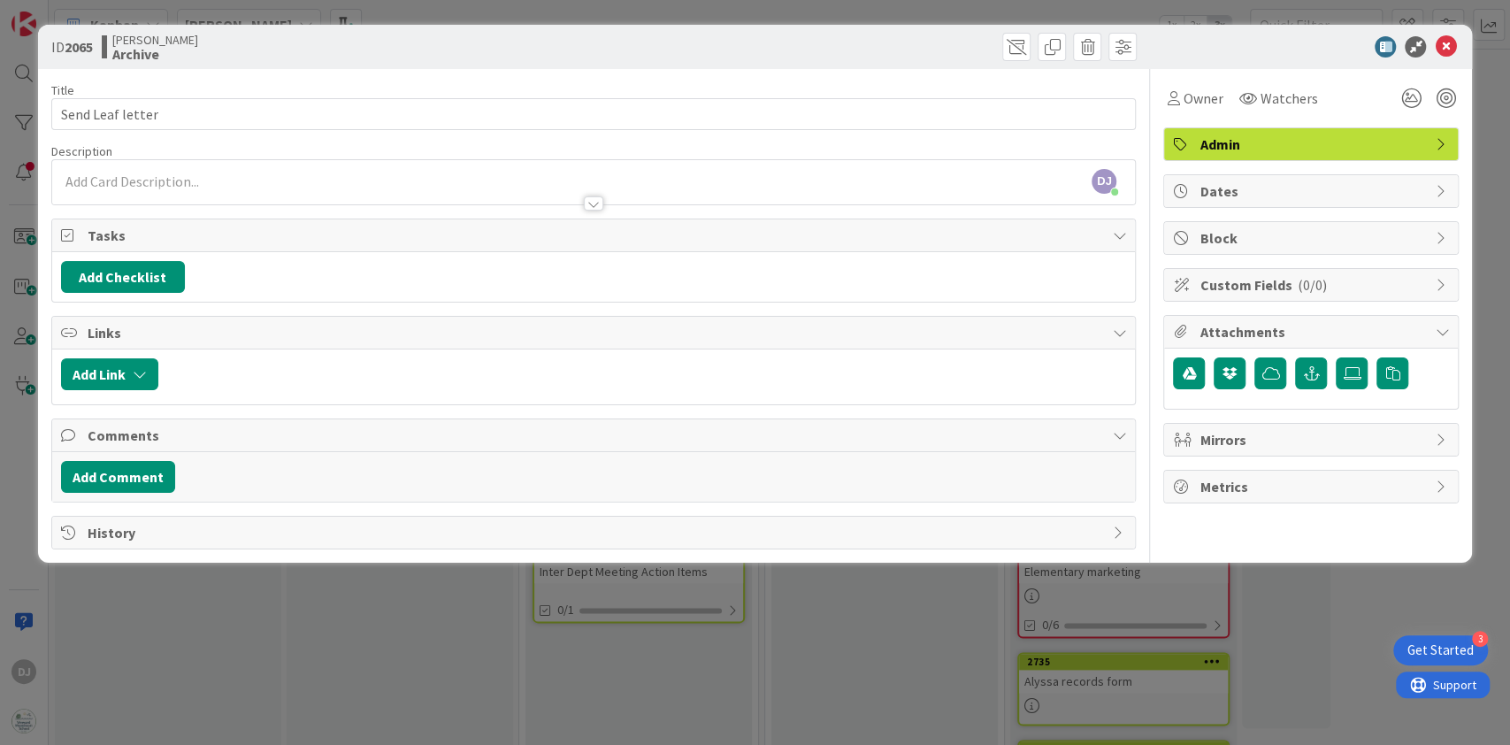
drag, startPoint x: 1503, startPoint y: 216, endPoint x: 1501, endPoint y: 236, distance: 20.4
click at [1501, 236] on div "ID 2065 Rhiannon Archive Title 16 / 128 Send Leaf letter Description DJ [PERSON…" at bounding box center [755, 372] width 1510 height 745
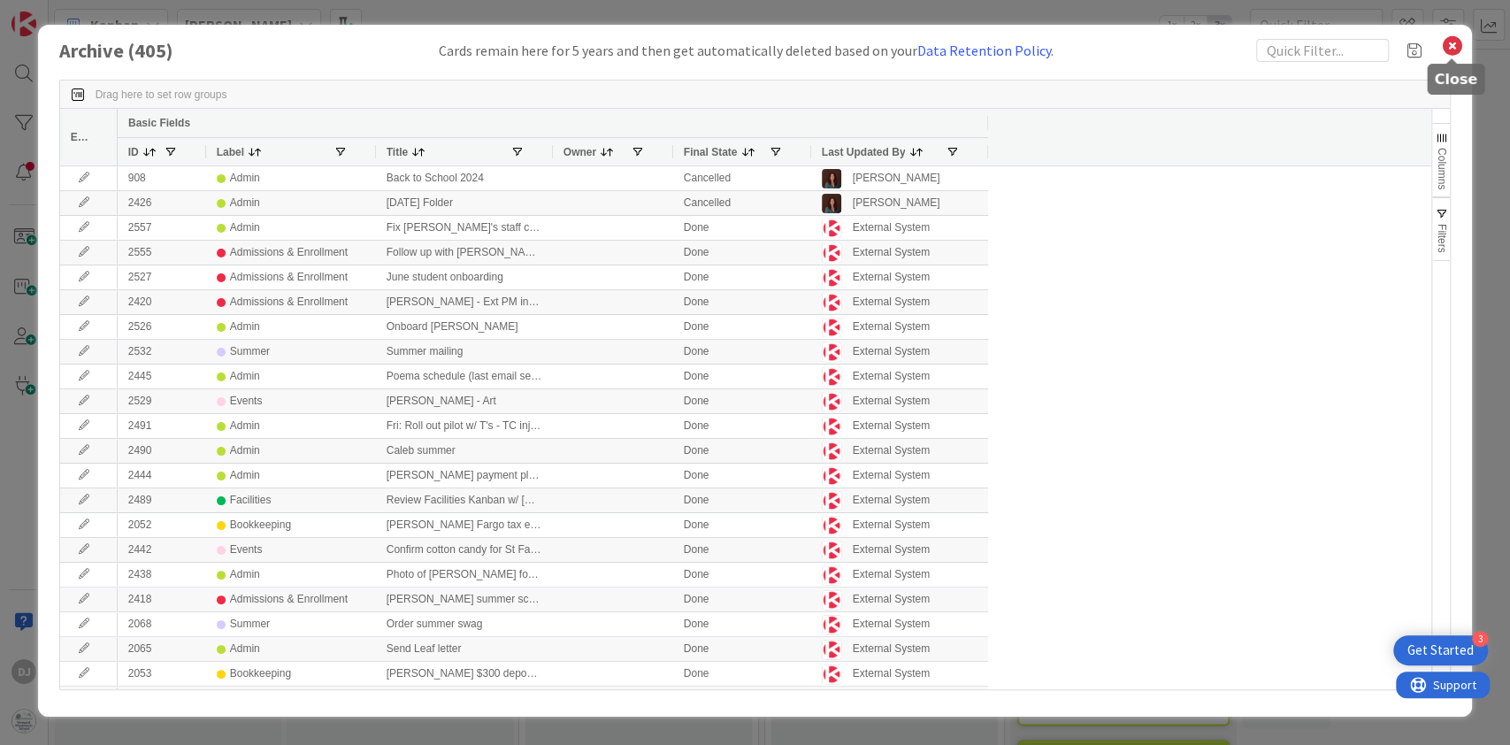
click at [1457, 46] on icon at bounding box center [1452, 46] width 23 height 25
